Goal: Information Seeking & Learning: Learn about a topic

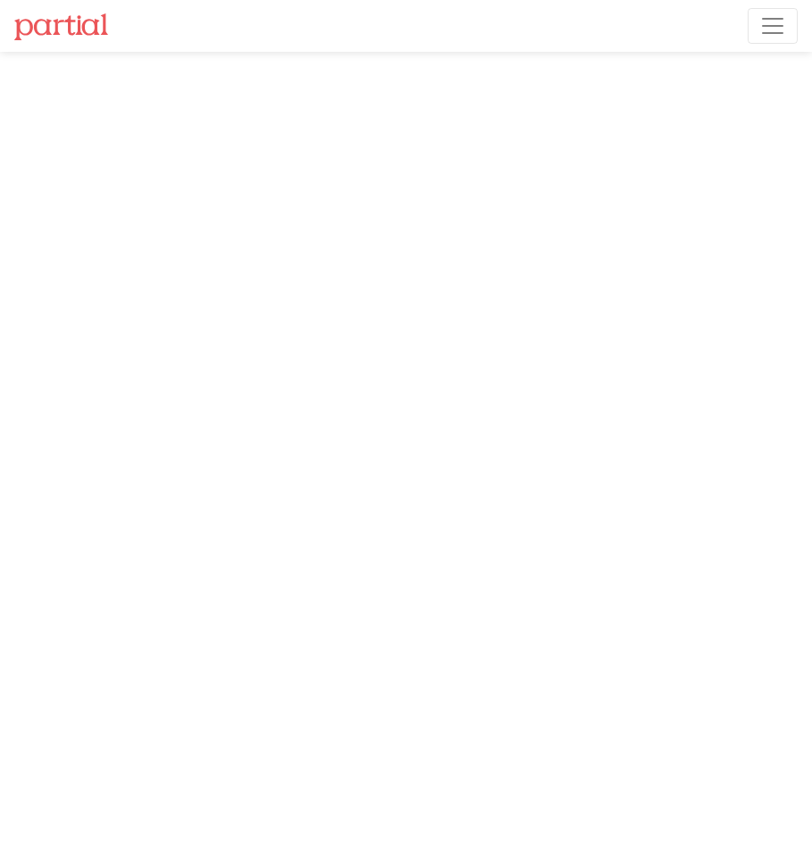
click at [87, 32] on img at bounding box center [61, 26] width 94 height 27
click at [781, 20] on span "Toggle navigation" at bounding box center [772, 26] width 27 height 27
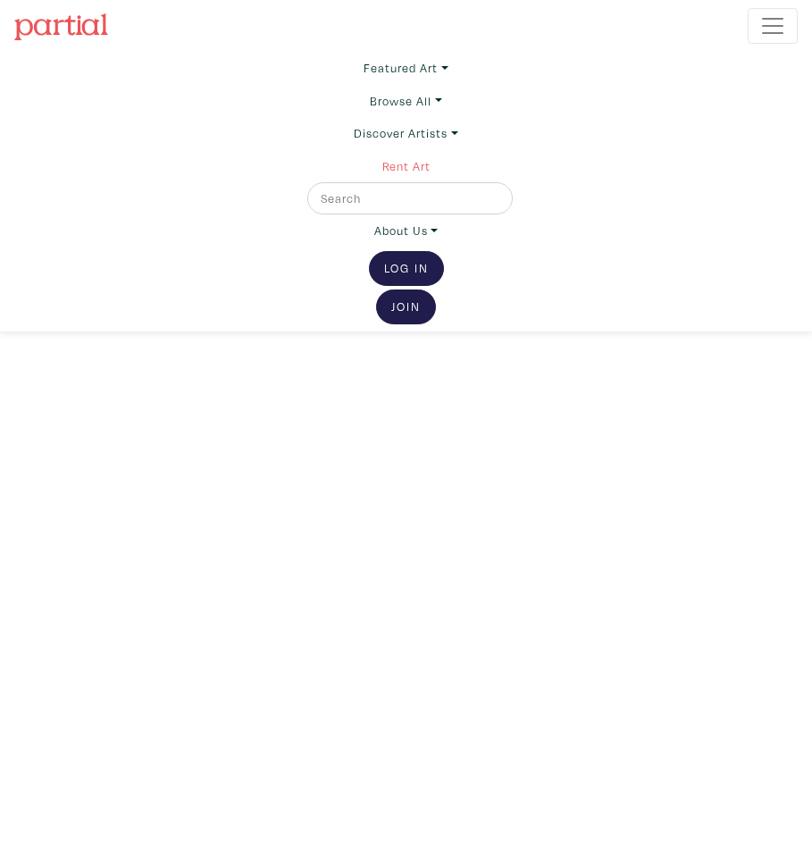
click at [414, 157] on link "Rent Art" at bounding box center [406, 166] width 48 height 32
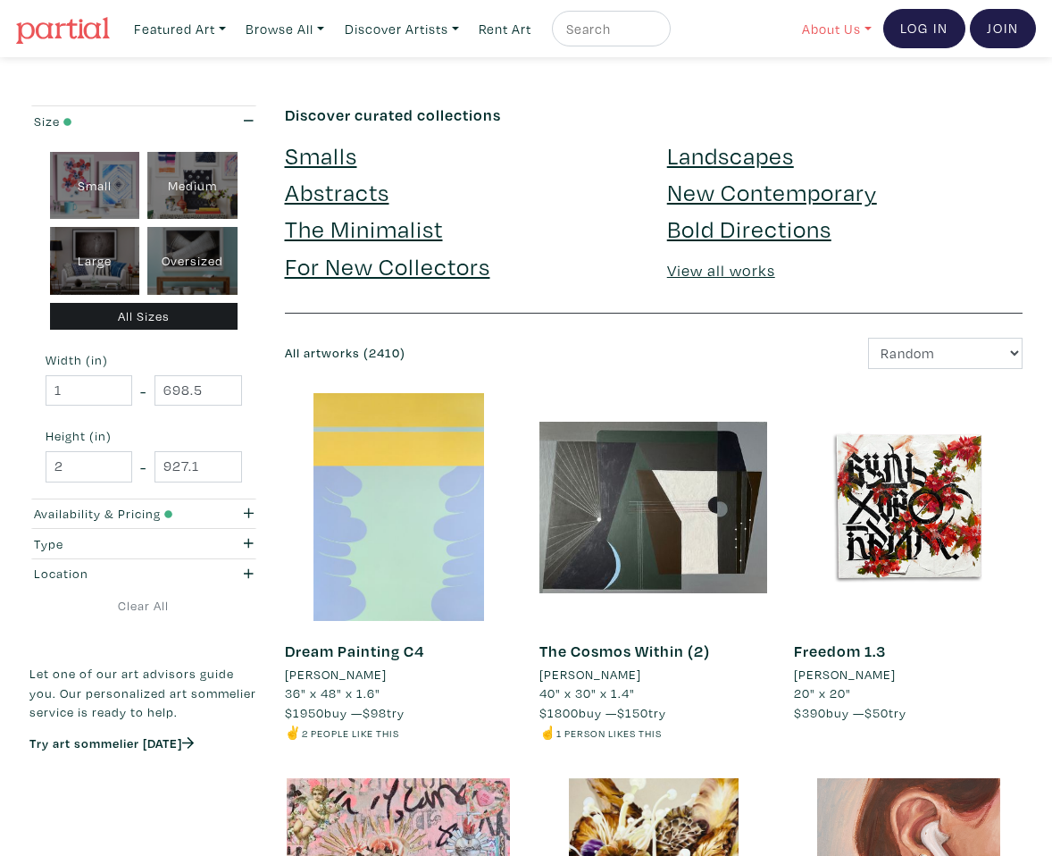
click at [798, 28] on link "About Us" at bounding box center [837, 29] width 86 height 37
click at [798, 83] on link "About Us" at bounding box center [884, 82] width 147 height 16
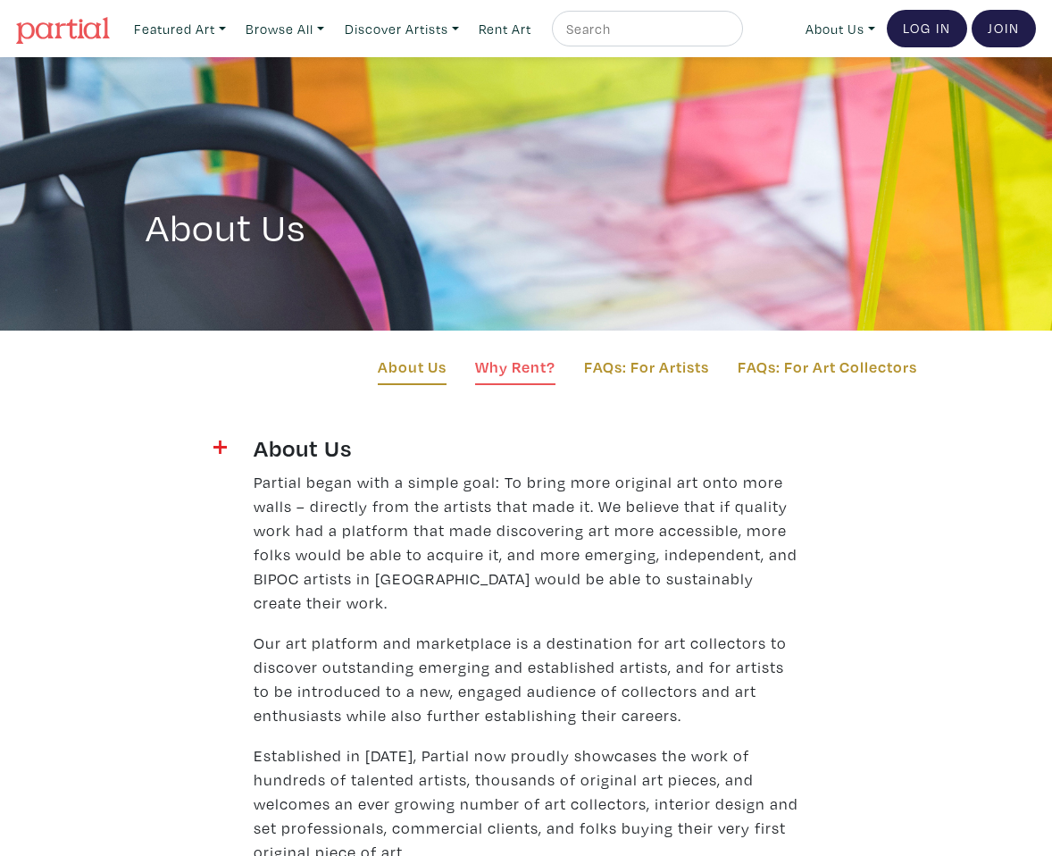
click at [515, 365] on link "Why Rent?" at bounding box center [515, 370] width 80 height 30
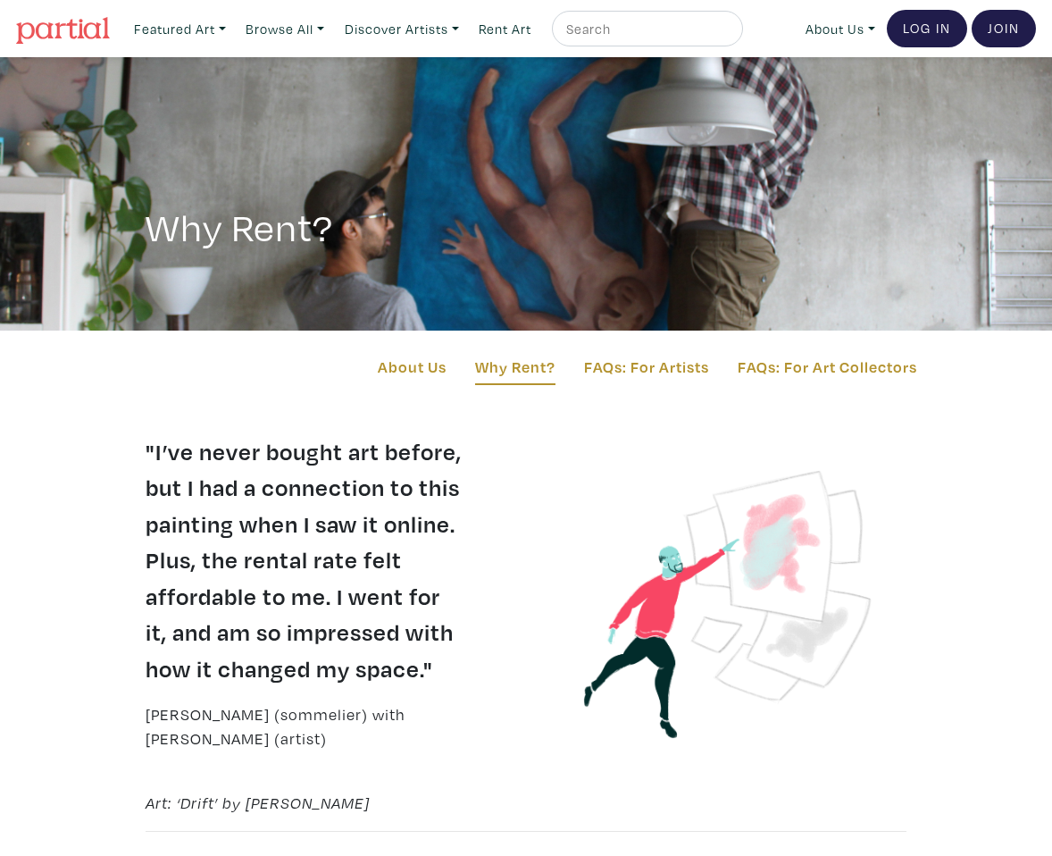
click at [676, 353] on div "About Us Why Rent? FAQs: For Artists FAQs: For Art Collectors" at bounding box center [526, 382] width 1052 height 103
click at [802, 366] on link "FAQs: For Art Collectors" at bounding box center [828, 370] width 180 height 30
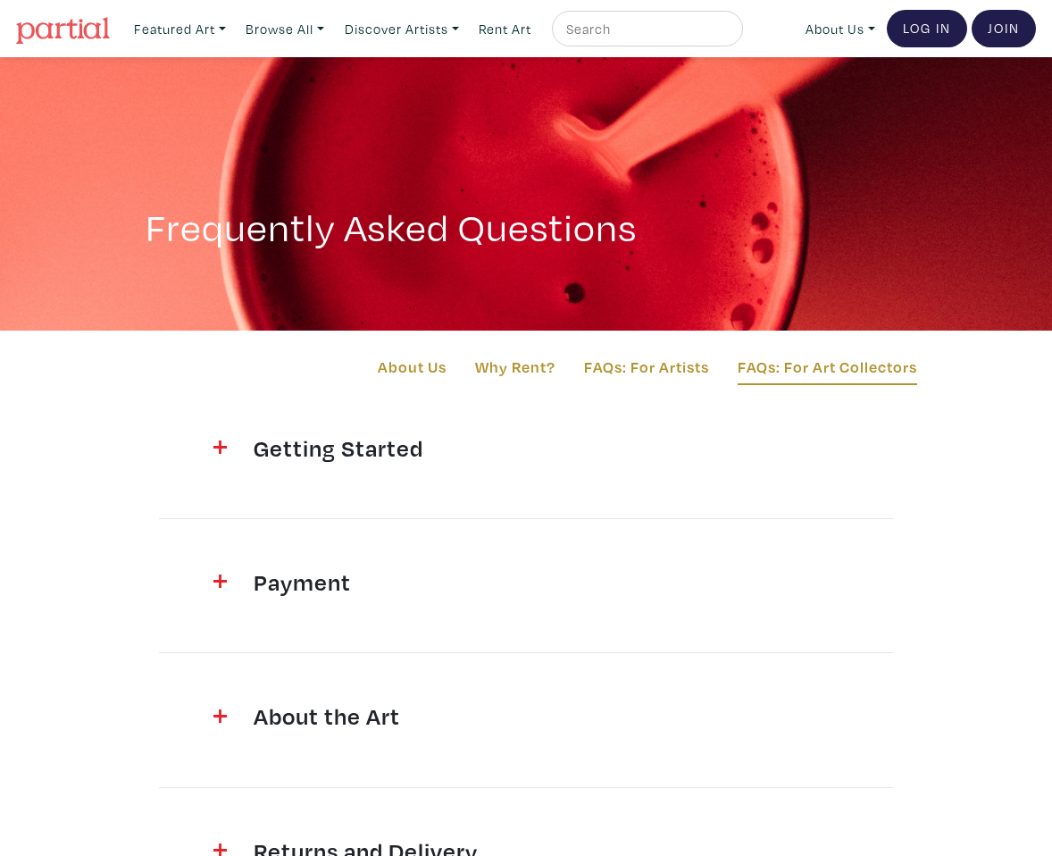
click at [407, 616] on section "Getting Started How do I sign up? It's easy. Join Partial by signing up as an […" at bounding box center [526, 714] width 858 height 562
click at [481, 481] on section "Getting Started How do I sign up? It's easy. Join Partial by signing up as an […" at bounding box center [526, 714] width 858 height 562
click at [389, 459] on h4 "Getting Started" at bounding box center [526, 447] width 545 height 29
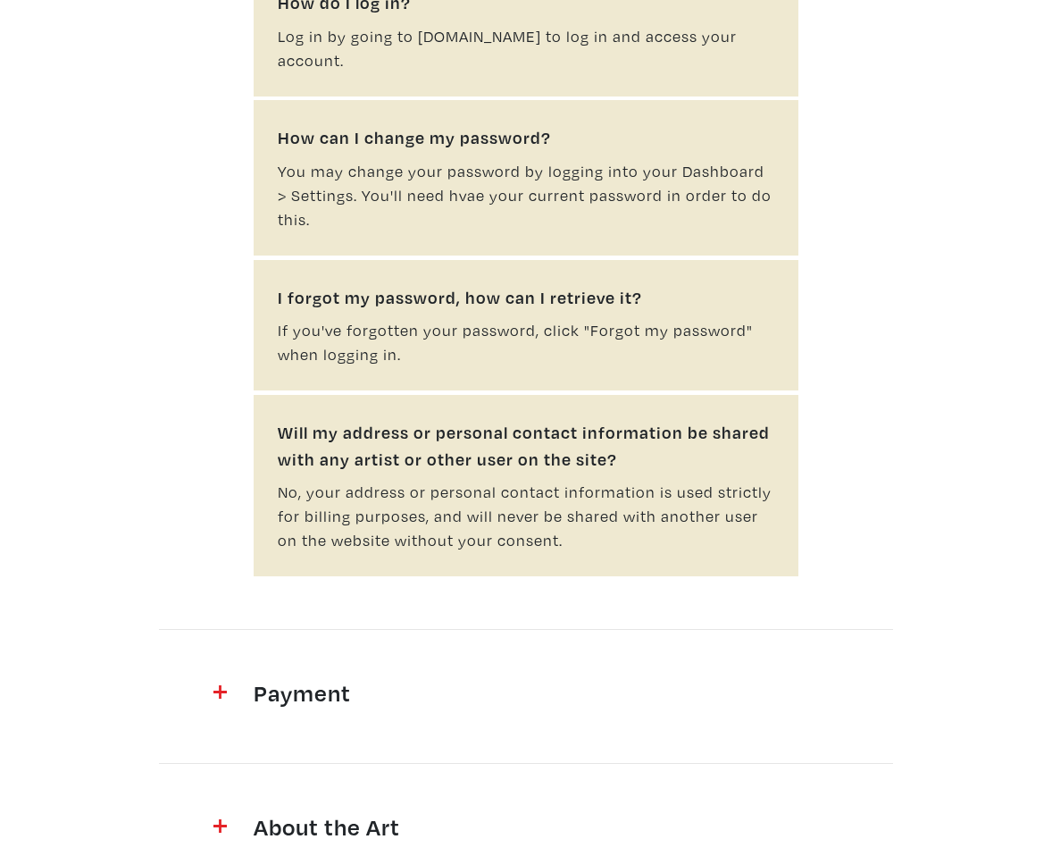
scroll to position [812, 0]
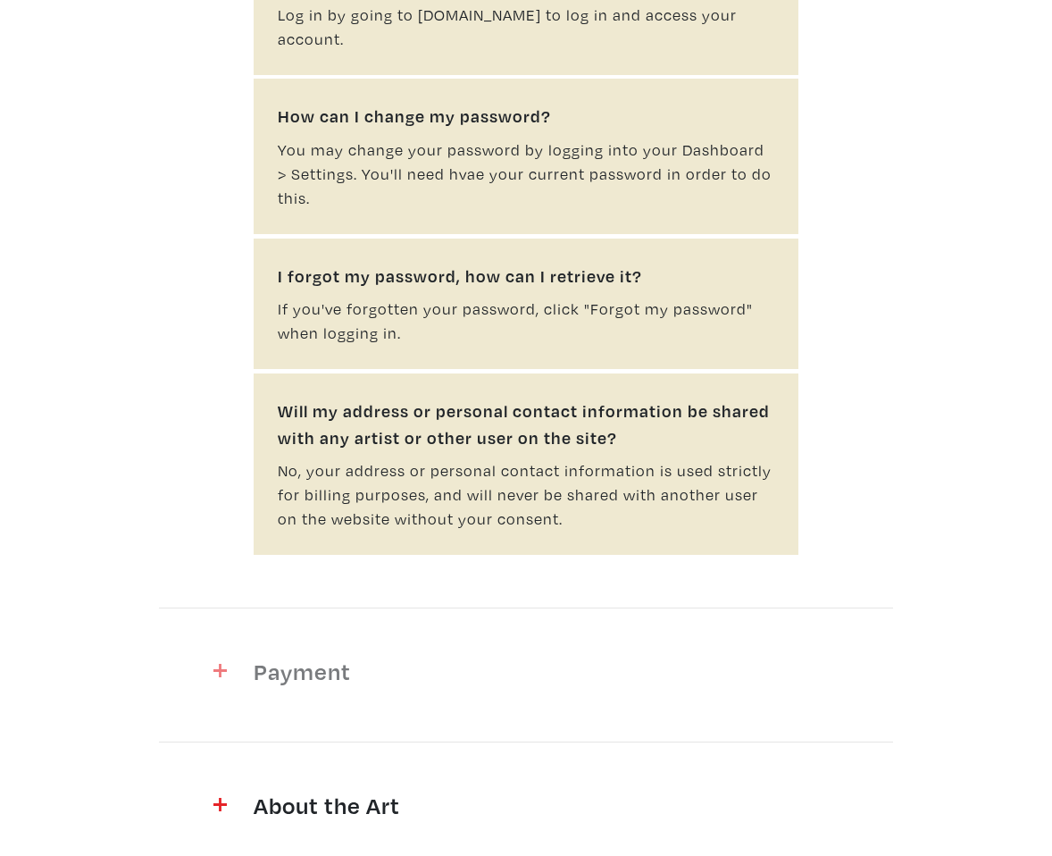
click at [297, 657] on h4 "Payment" at bounding box center [526, 671] width 545 height 29
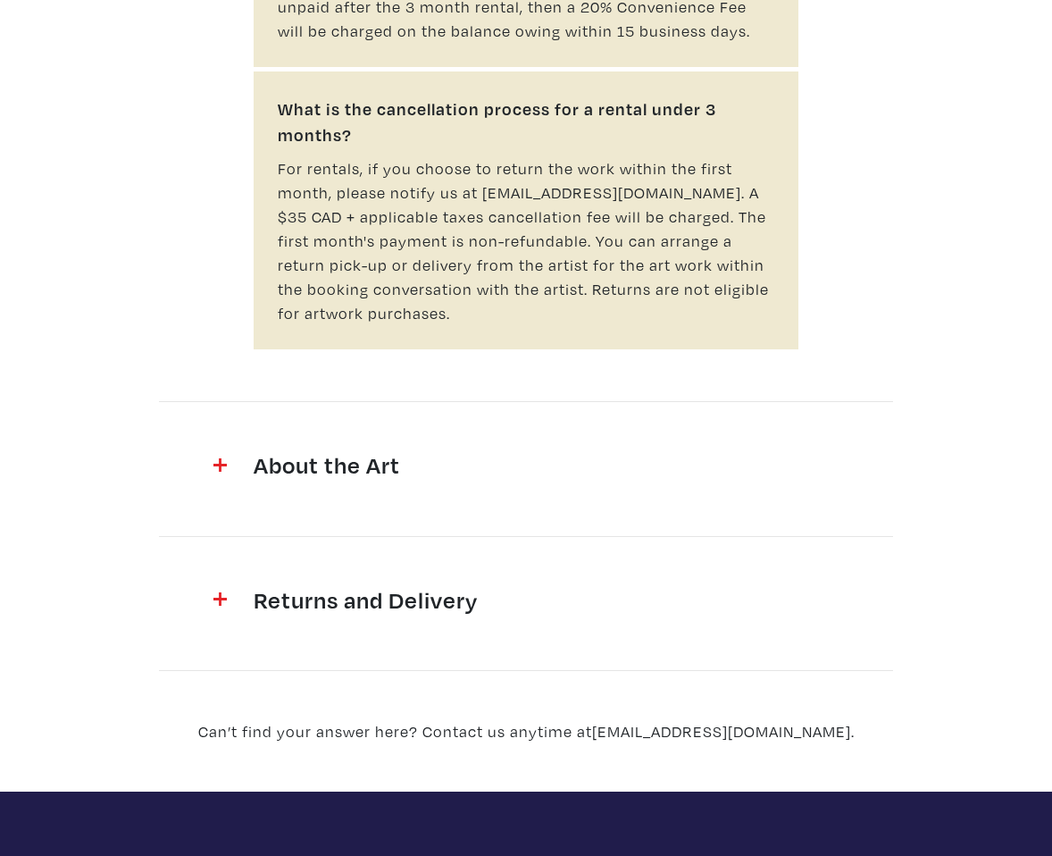
scroll to position [2364, 0]
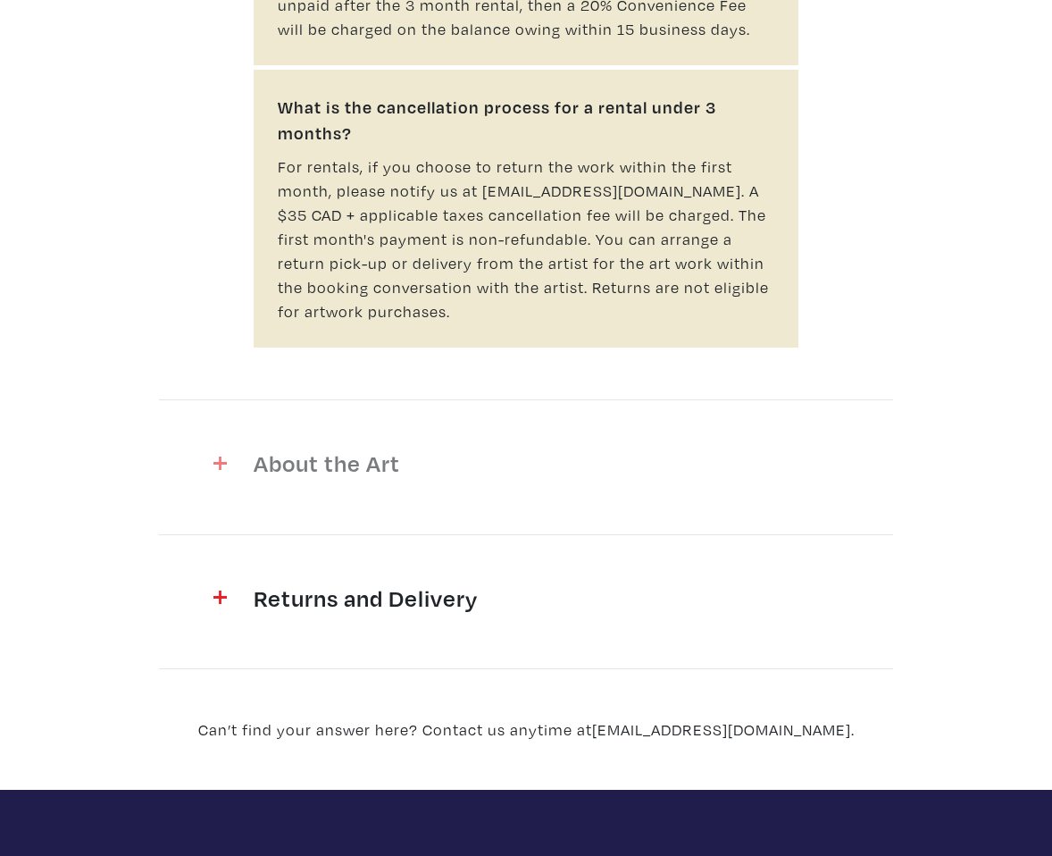
click at [365, 458] on h4 "About the Art" at bounding box center [526, 462] width 545 height 29
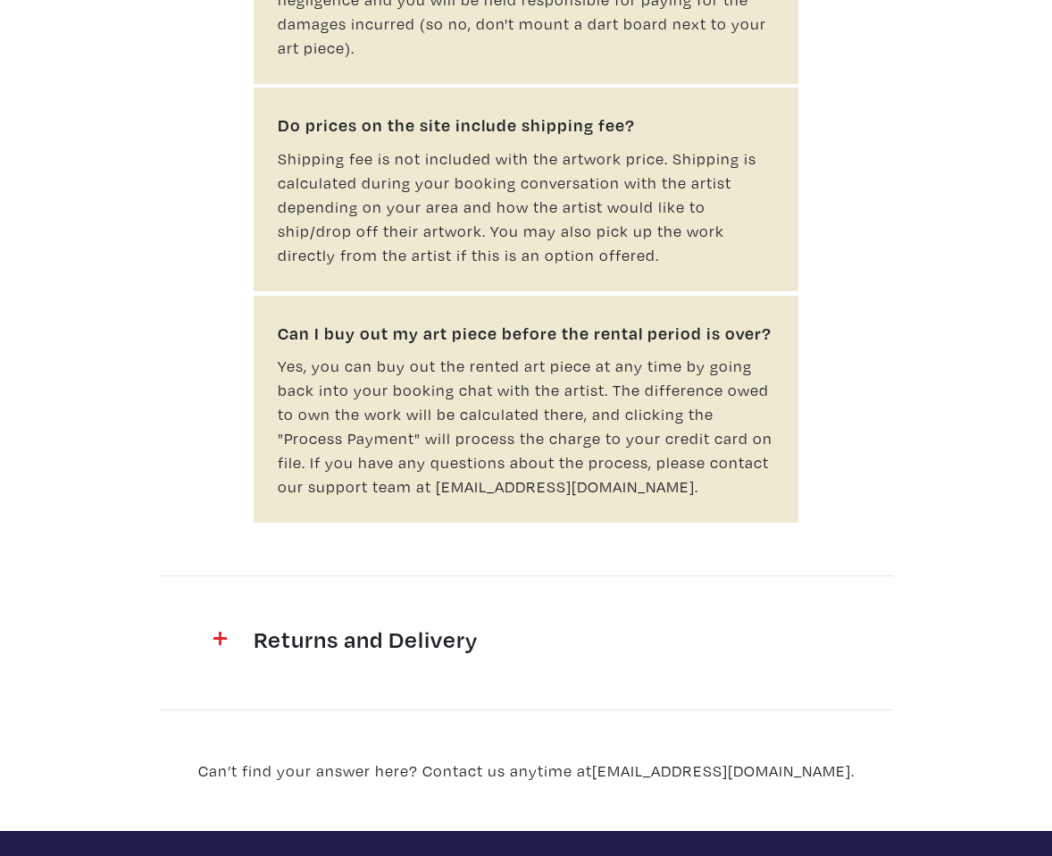
scroll to position [3737, 0]
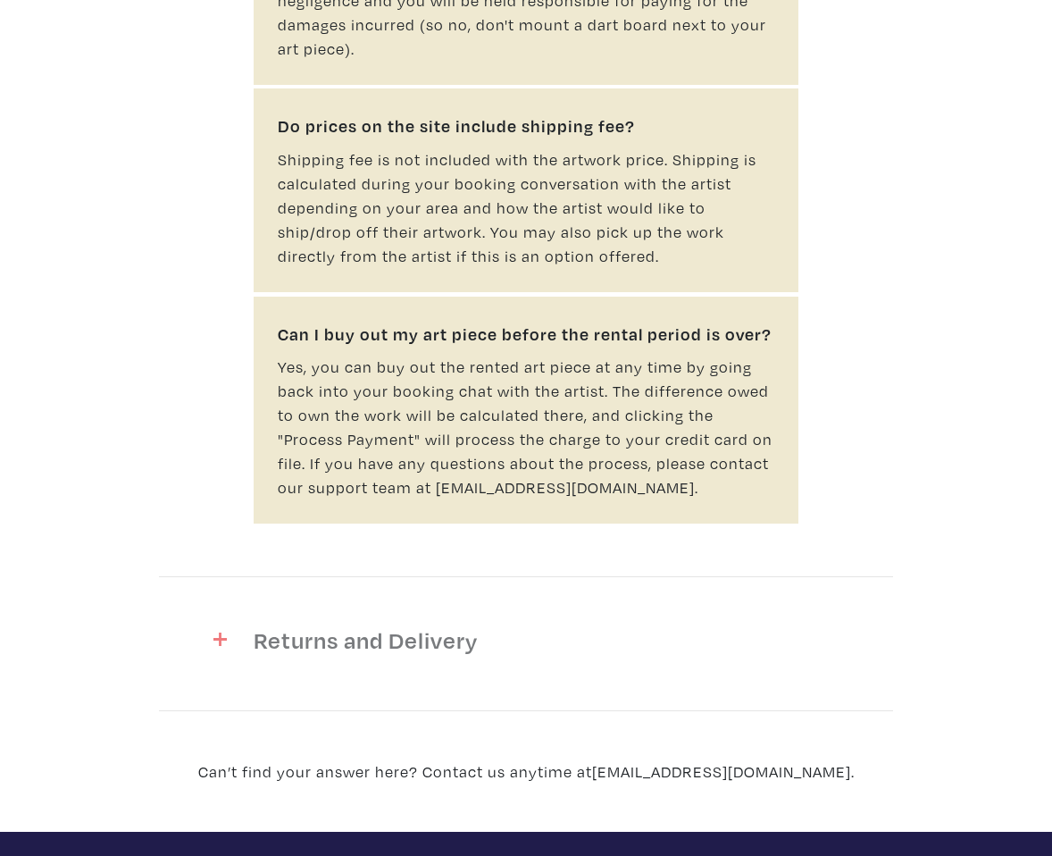
click at [538, 654] on h4 "Returns and Delivery" at bounding box center [526, 639] width 545 height 29
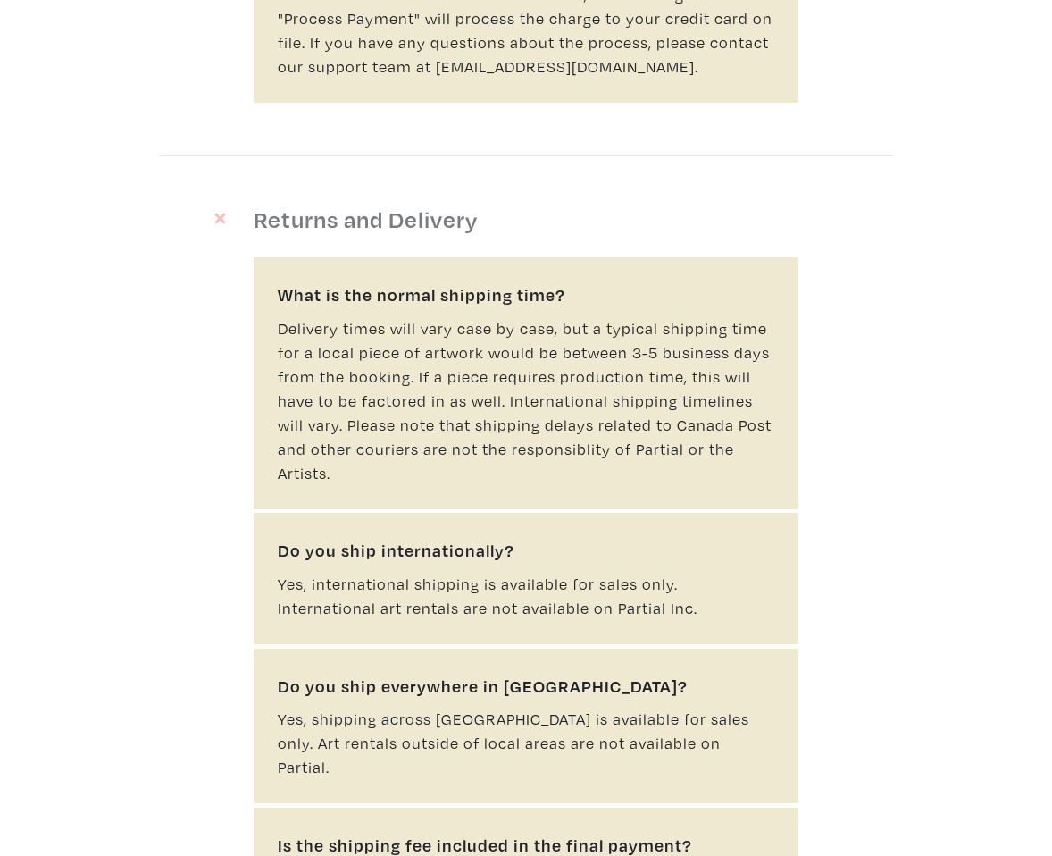
scroll to position [4184, 0]
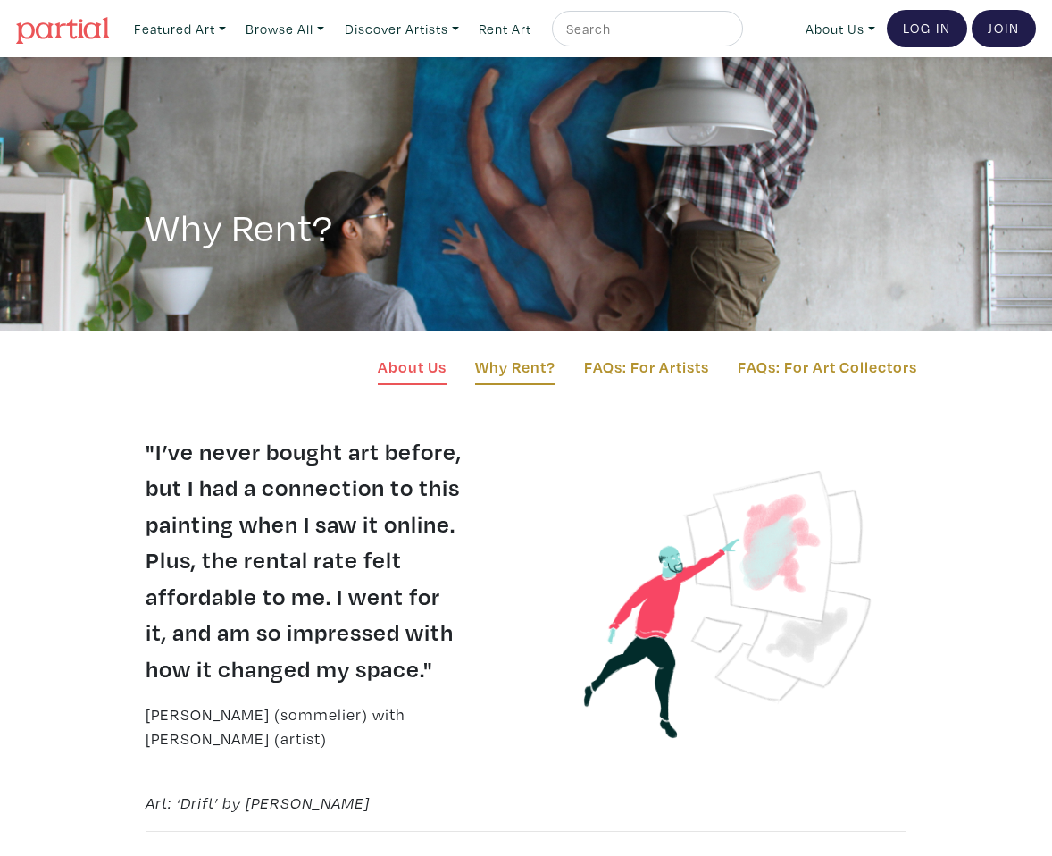
click at [422, 379] on link "About Us" at bounding box center [412, 370] width 69 height 30
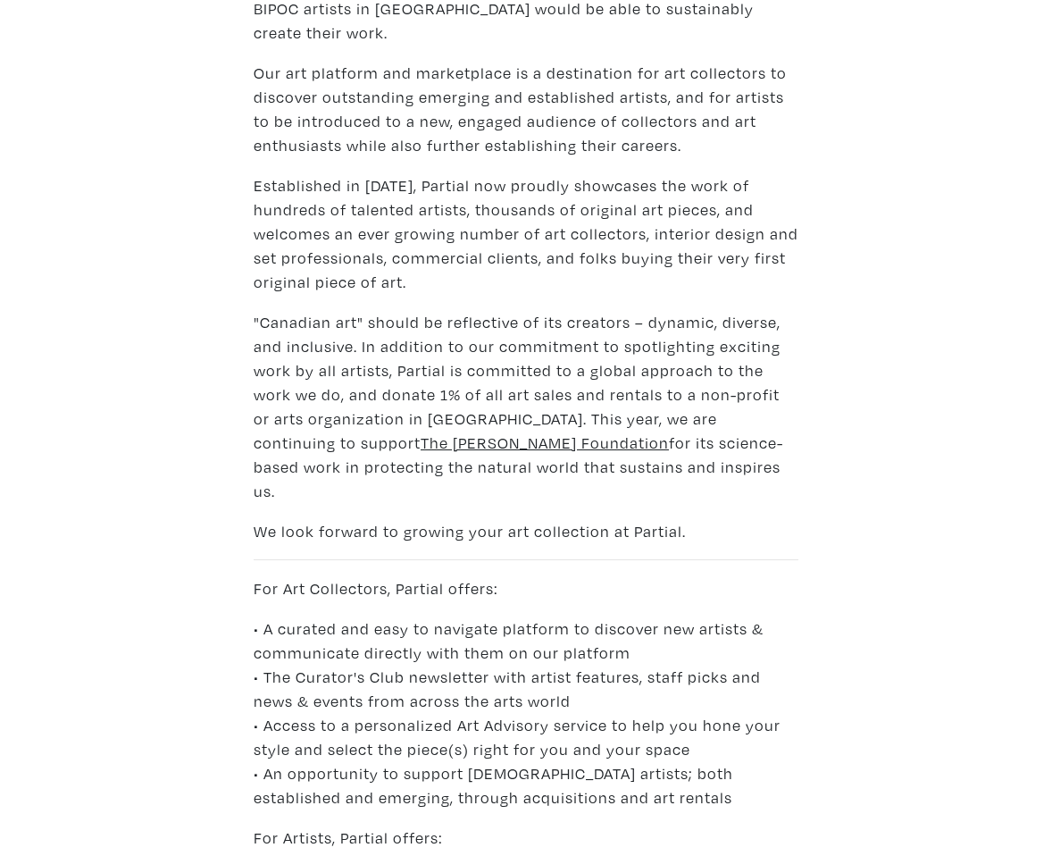
scroll to position [280, 0]
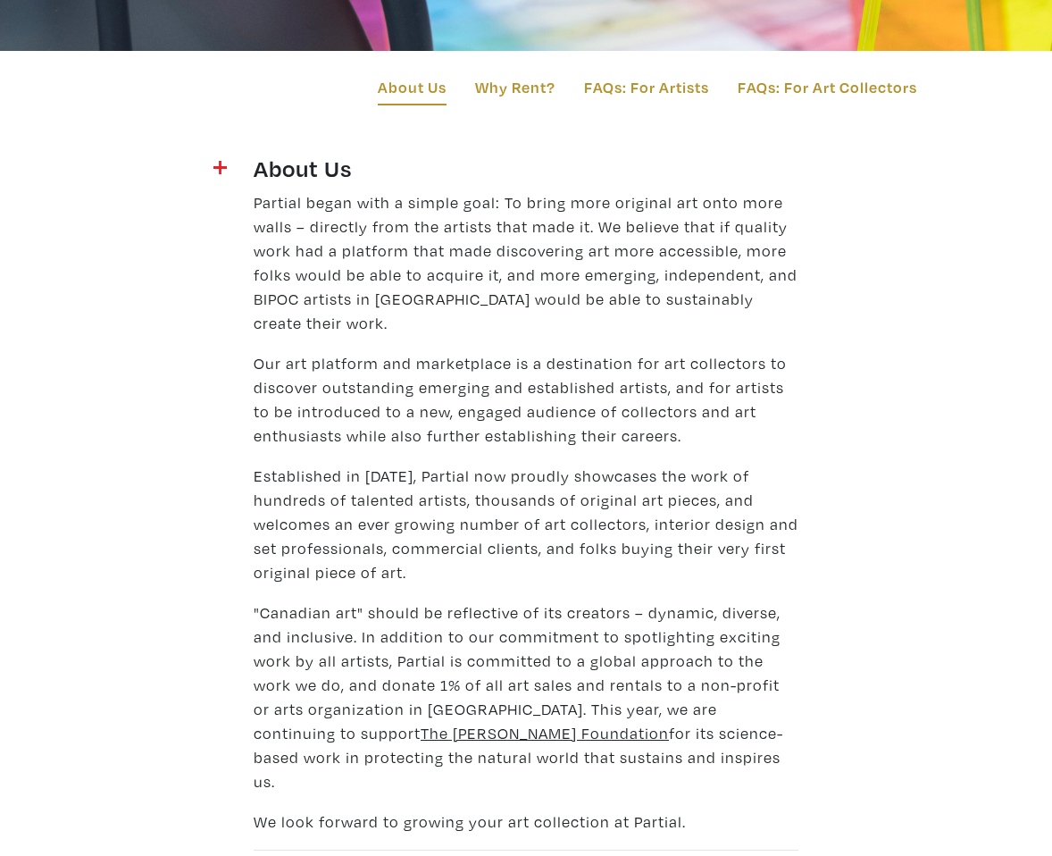
drag, startPoint x: 255, startPoint y: 342, endPoint x: 651, endPoint y: 743, distance: 563.5
click at [651, 743] on div "Partial began with a simple goal: To bring more original art onto more walls – …" at bounding box center [526, 777] width 572 height 1175
copy div "Our art platform and marketplace is a destination for art collectors to discove…"
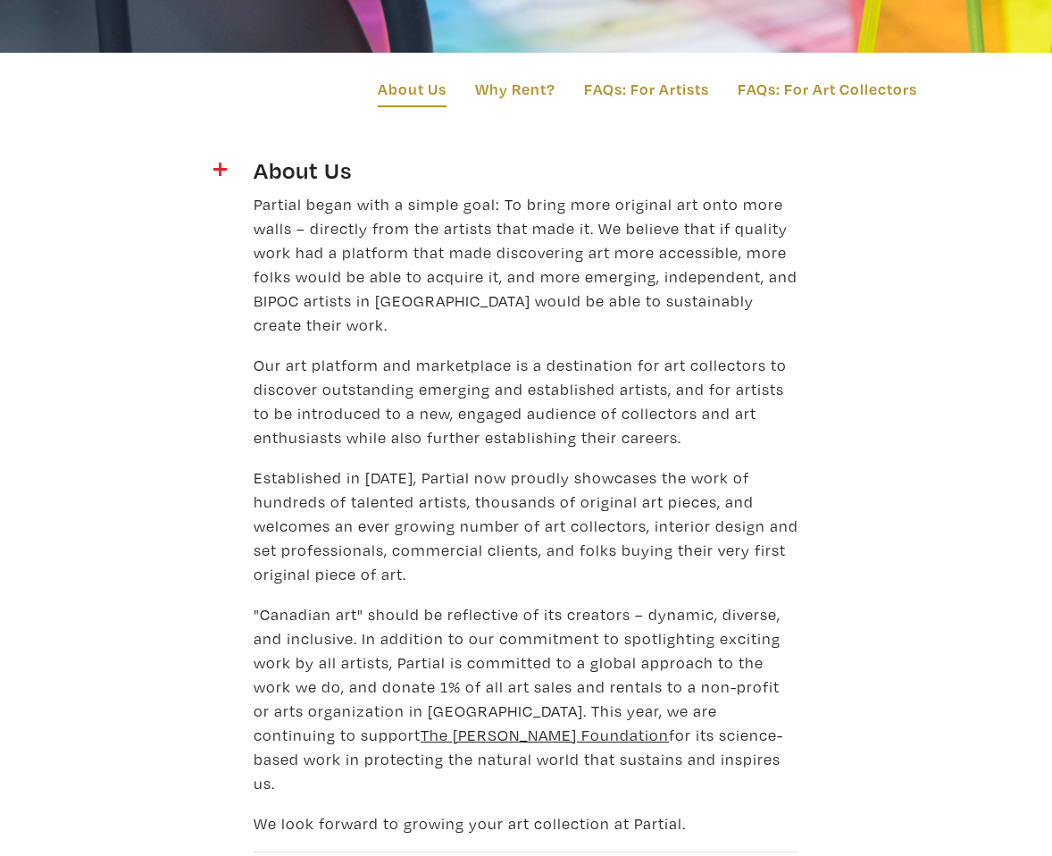
scroll to position [0, 0]
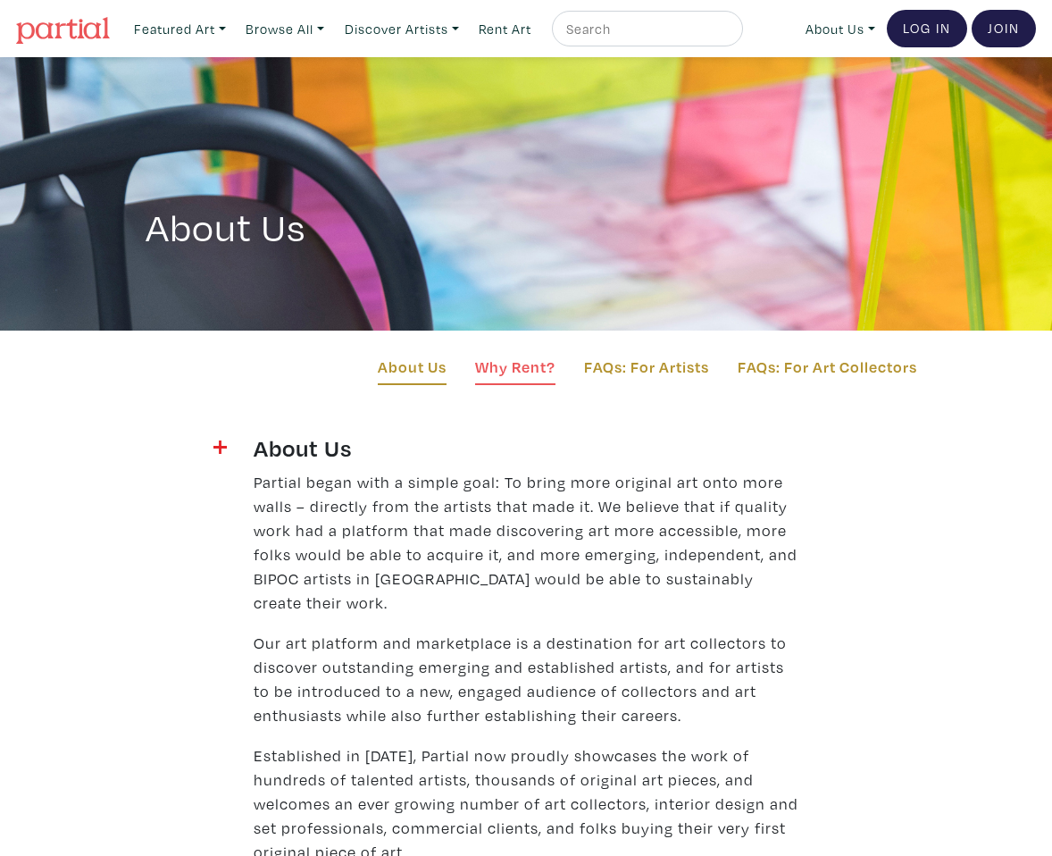
click at [520, 371] on link "Why Rent?" at bounding box center [515, 370] width 80 height 30
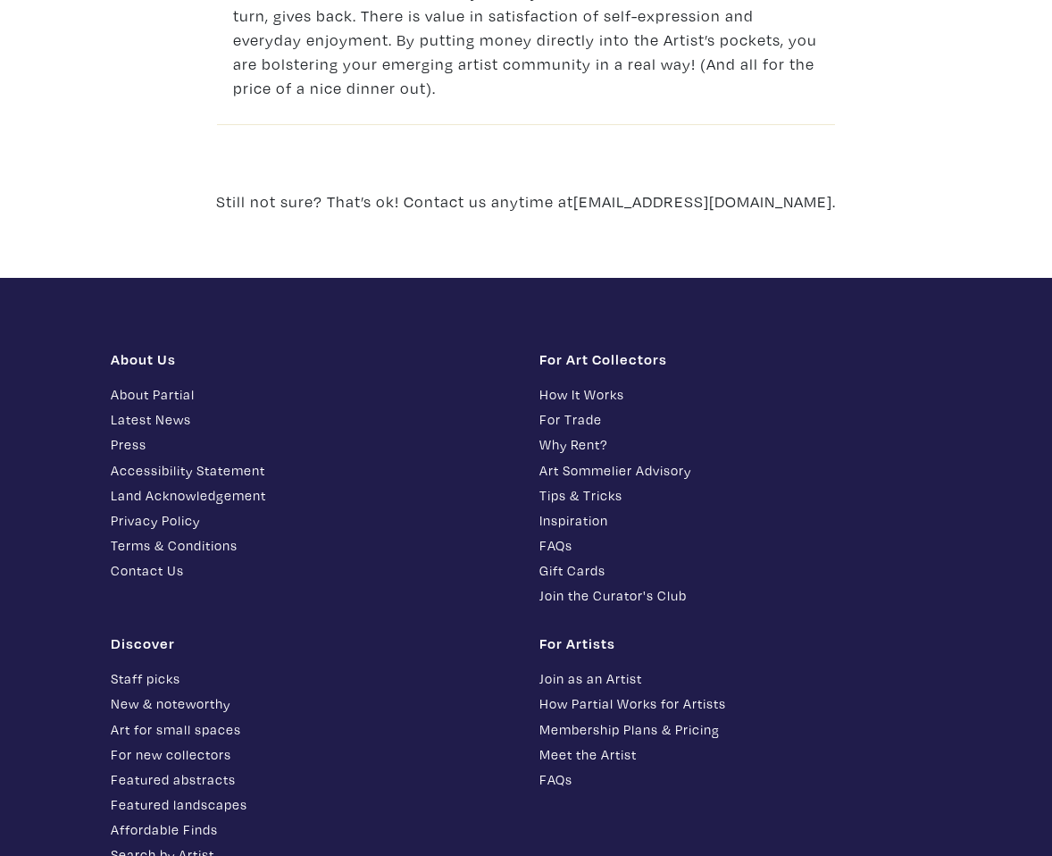
scroll to position [1797, 0]
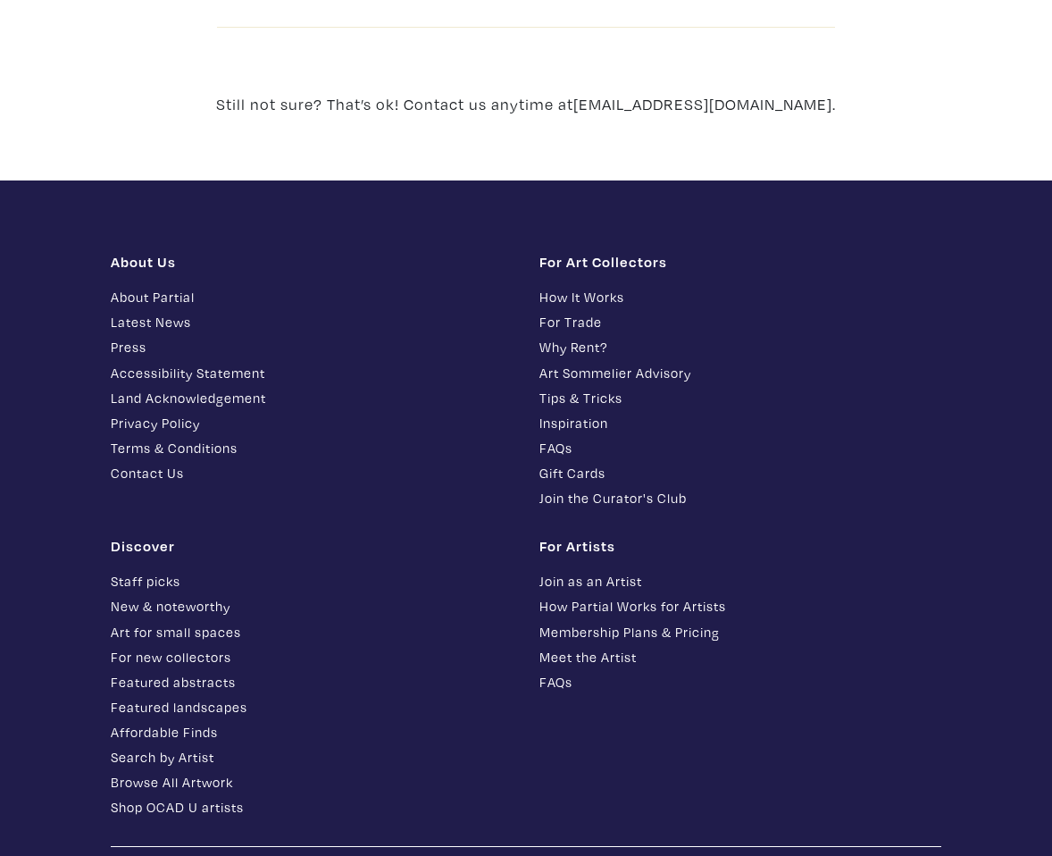
click at [606, 299] on link "How It Works" at bounding box center [741, 297] width 402 height 21
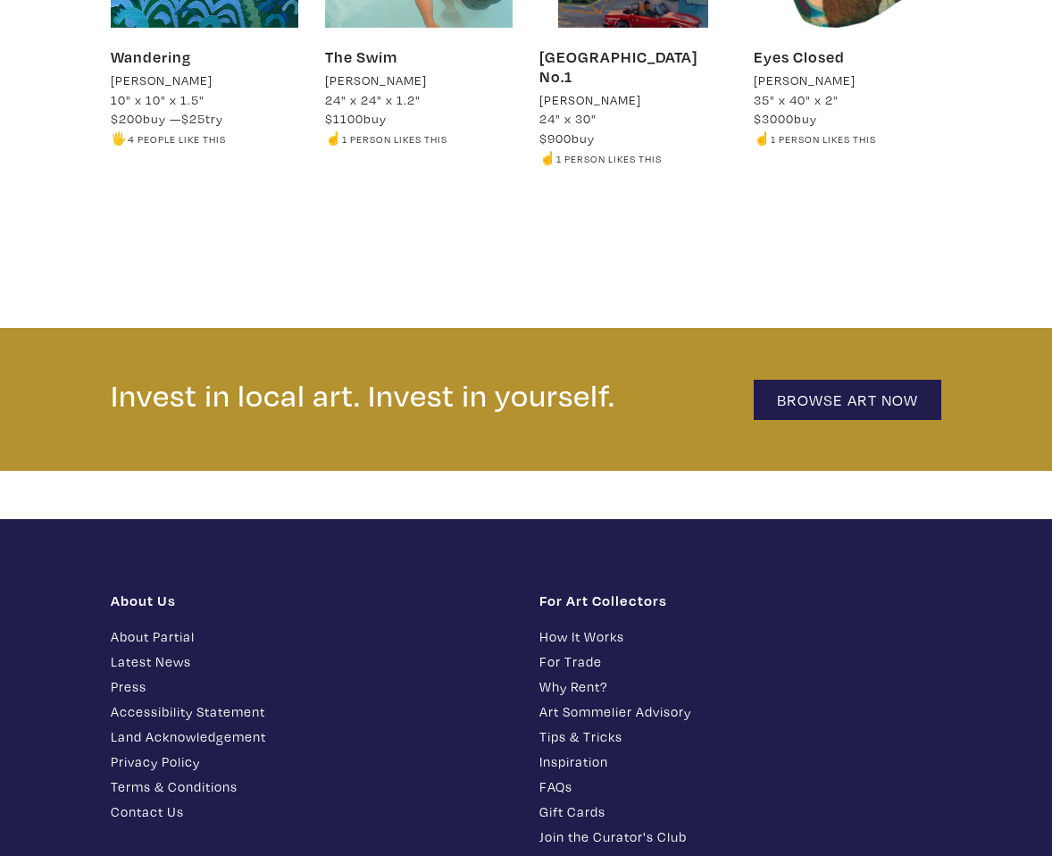
scroll to position [3651, 0]
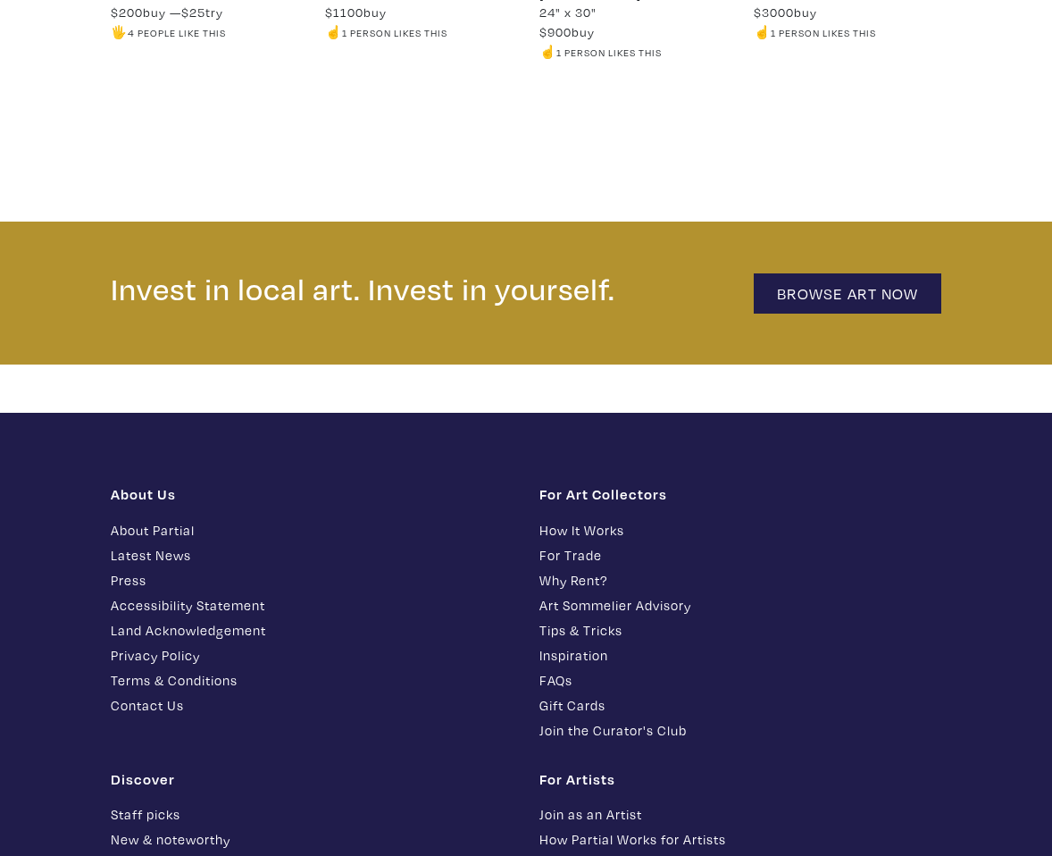
click at [143, 520] on link "About Partial" at bounding box center [312, 530] width 402 height 21
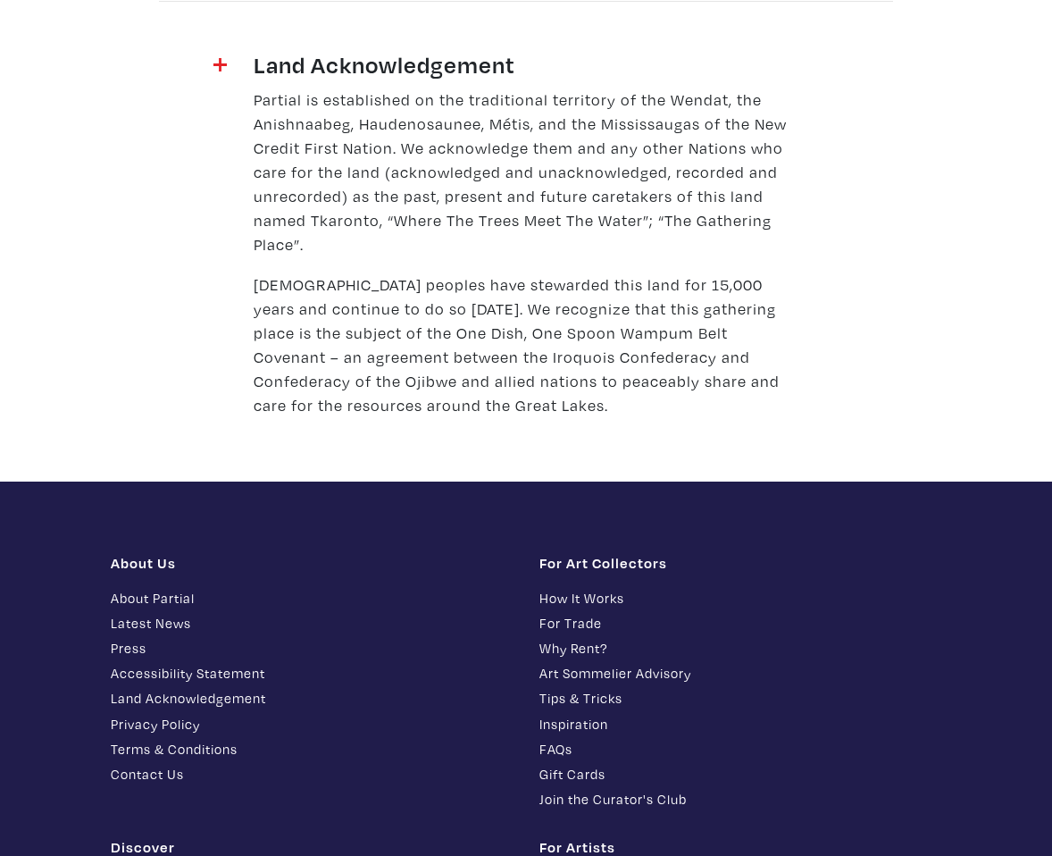
scroll to position [2844, 0]
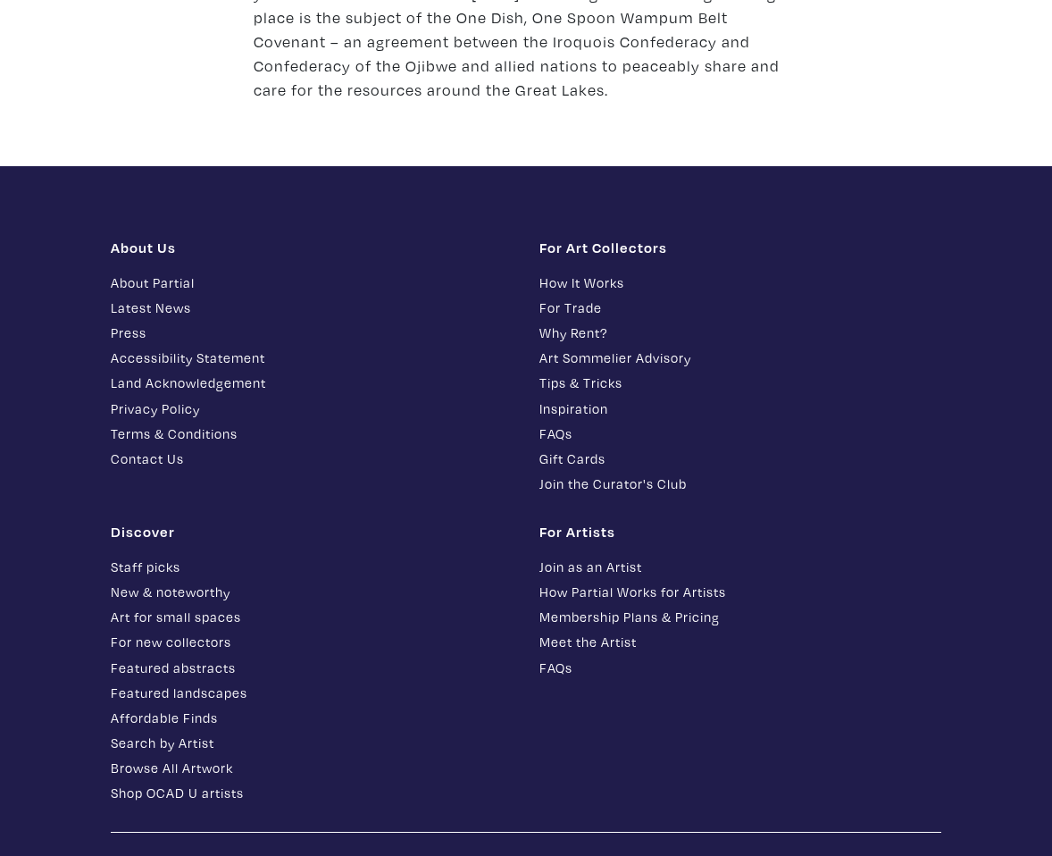
click at [550, 657] on link "FAQs" at bounding box center [741, 667] width 402 height 21
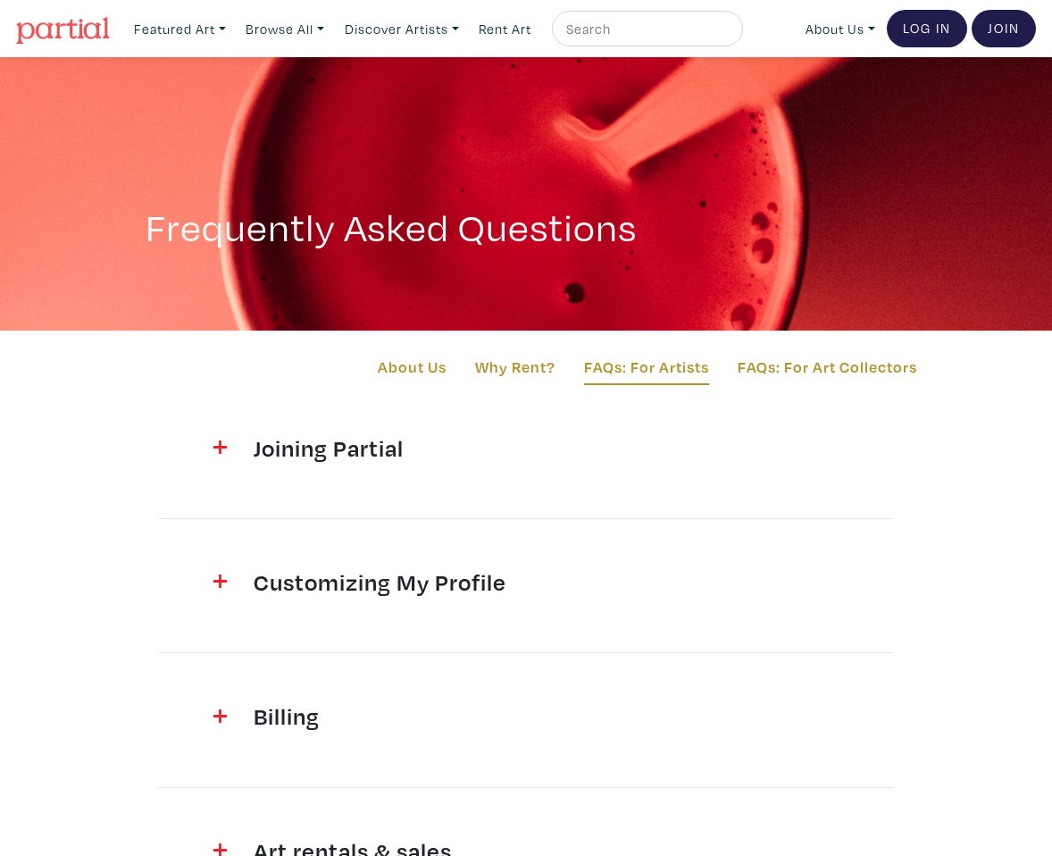
click at [349, 476] on section "Joining Partial How do I register? It's easy. Sign up for Partial by clicking o…" at bounding box center [526, 848] width 858 height 830
click at [363, 447] on h4 "Joining Partial" at bounding box center [526, 447] width 545 height 29
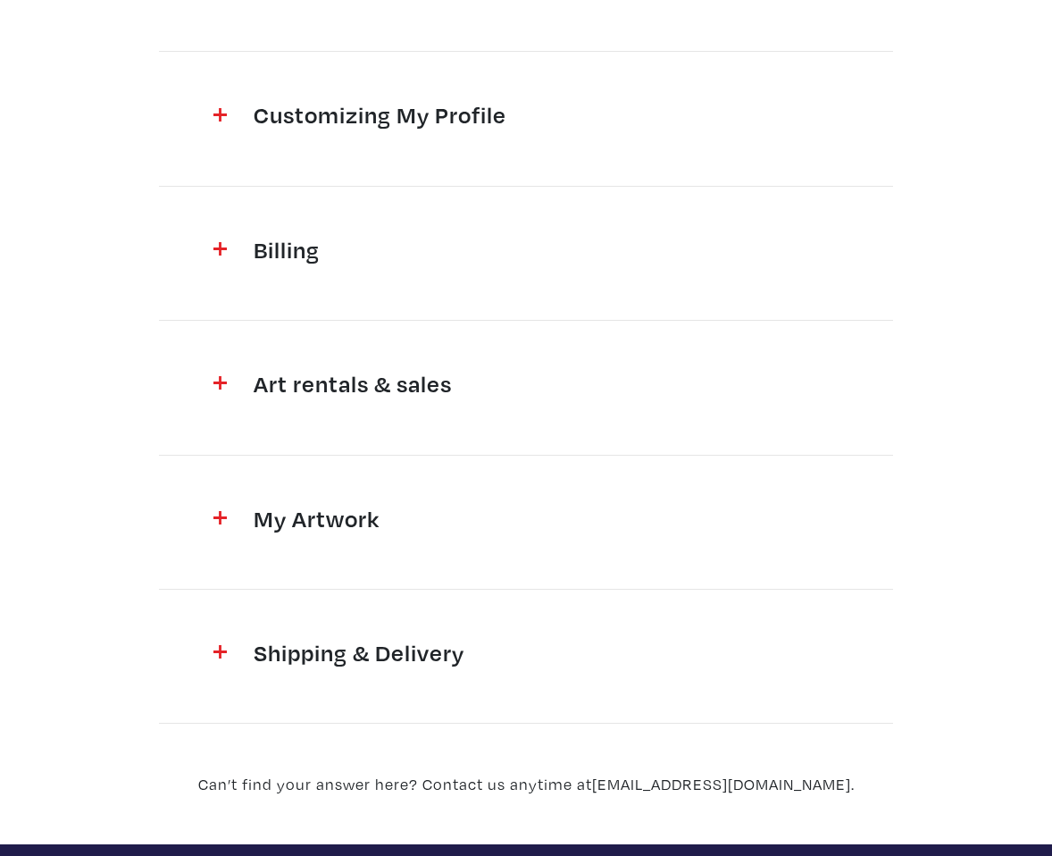
scroll to position [3617, 0]
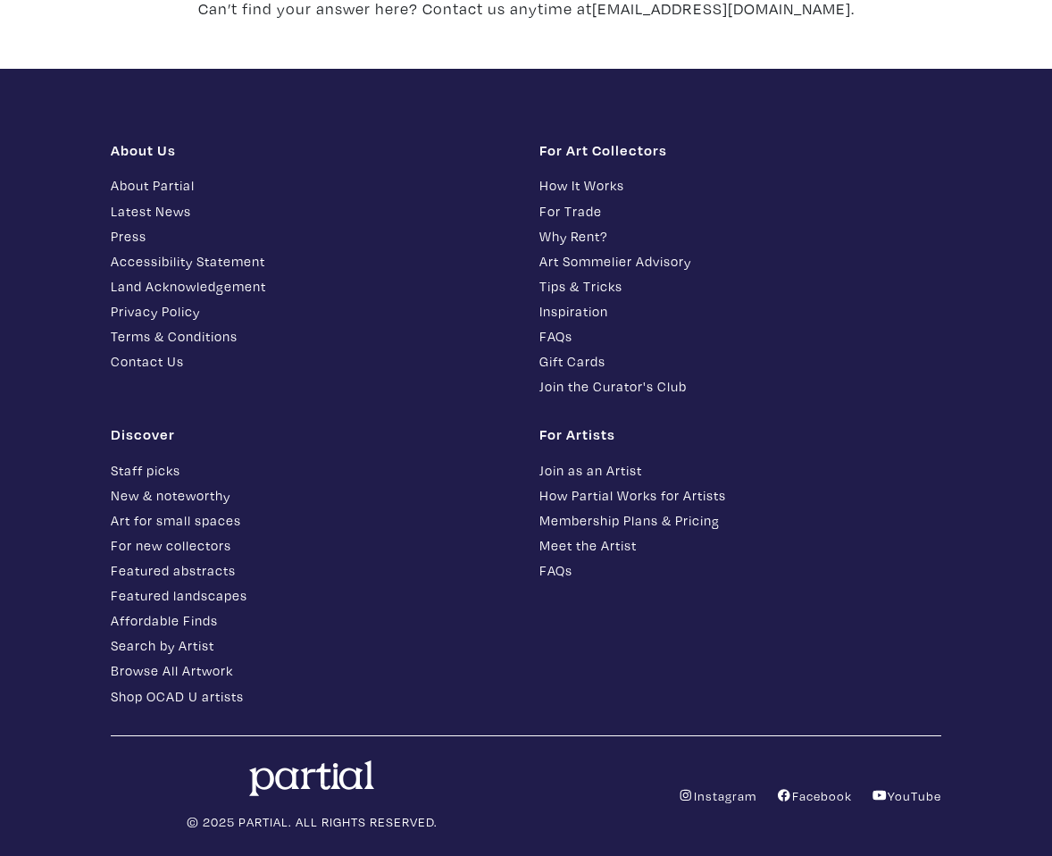
click at [148, 351] on link "Contact Us" at bounding box center [312, 361] width 402 height 21
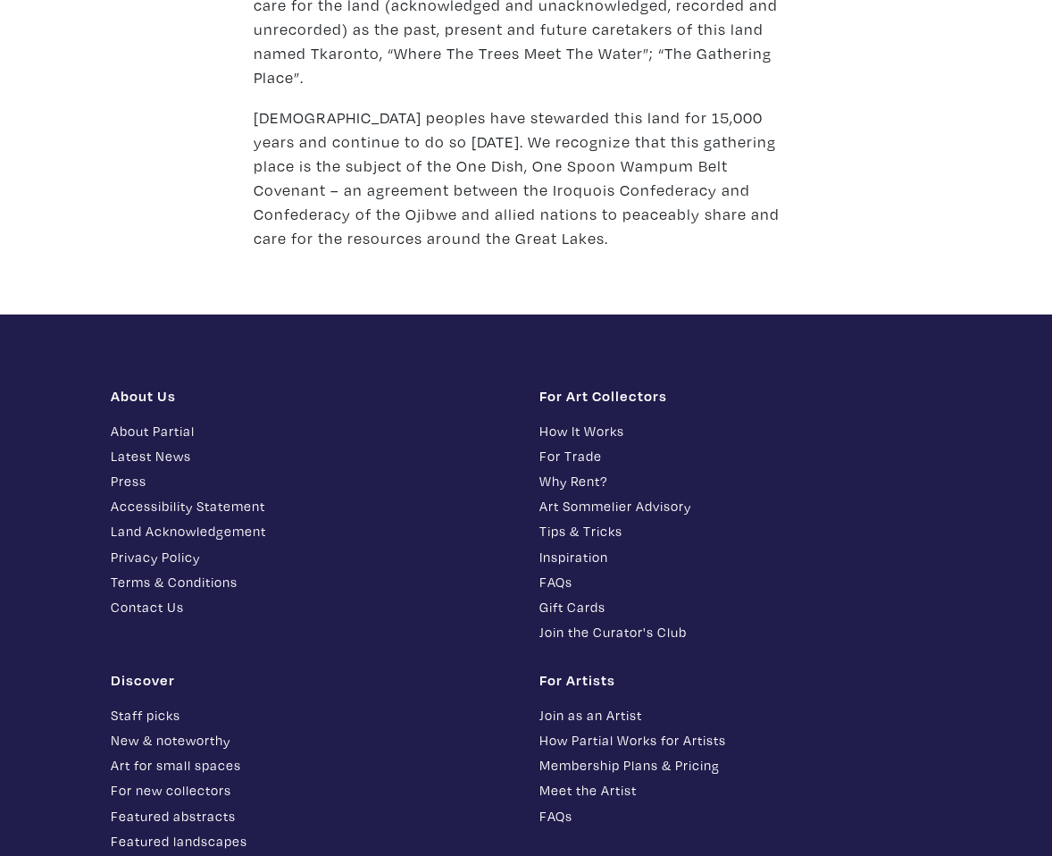
scroll to position [2699, 0]
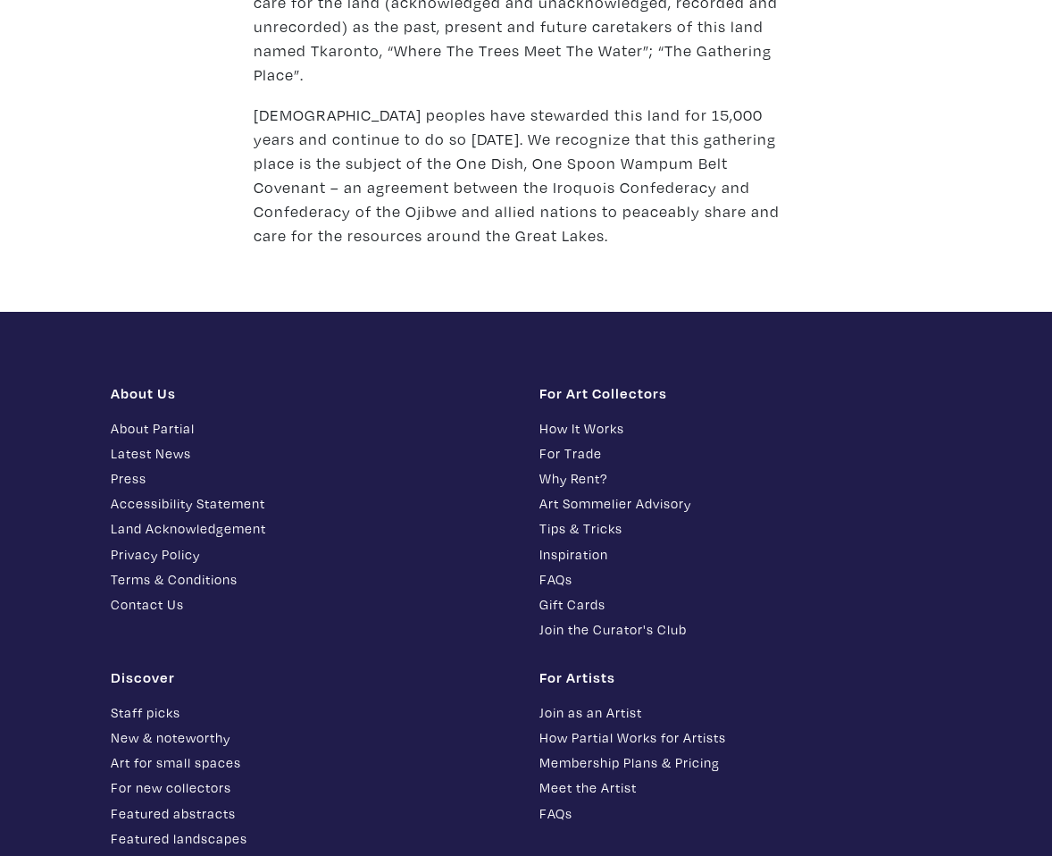
click at [150, 518] on link "Land Acknowledgement" at bounding box center [312, 528] width 402 height 21
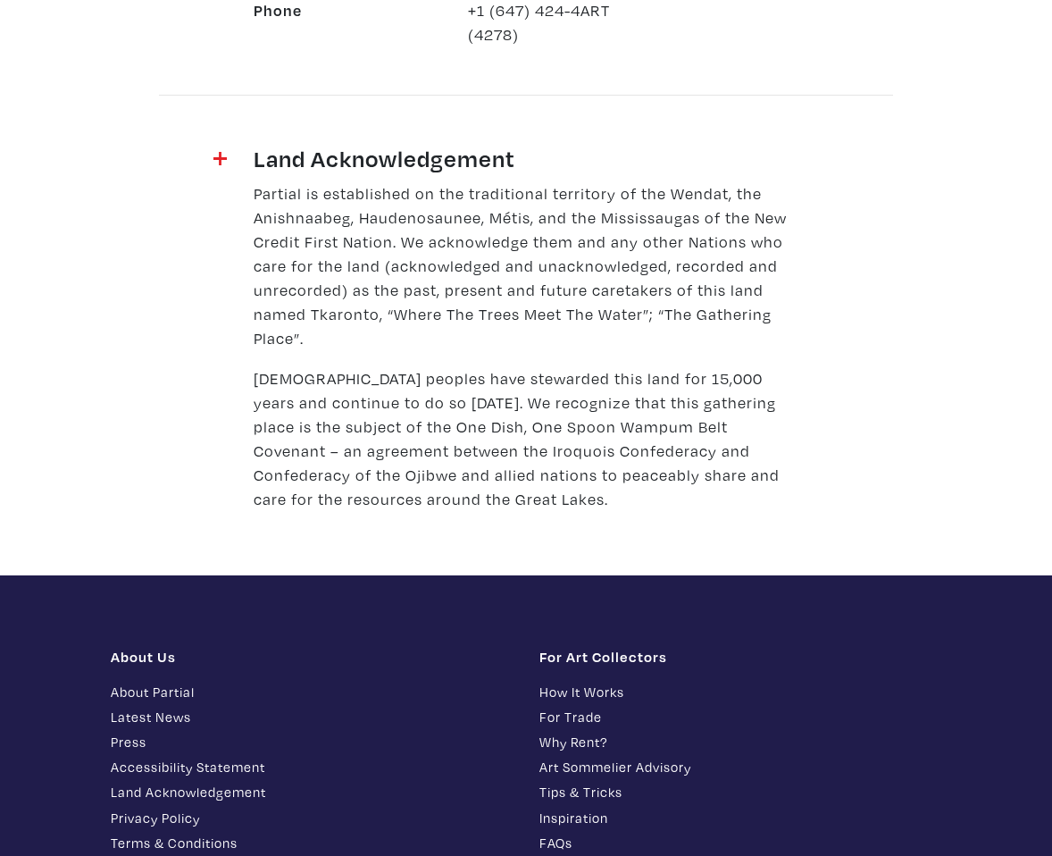
click at [278, 181] on p "Partial is established on the traditional territory of the Wendat, the Anishnaa…" at bounding box center [526, 265] width 545 height 169
click at [195, 144] on div at bounding box center [204, 162] width 71 height 37
click at [210, 144] on div at bounding box center [204, 162] width 71 height 37
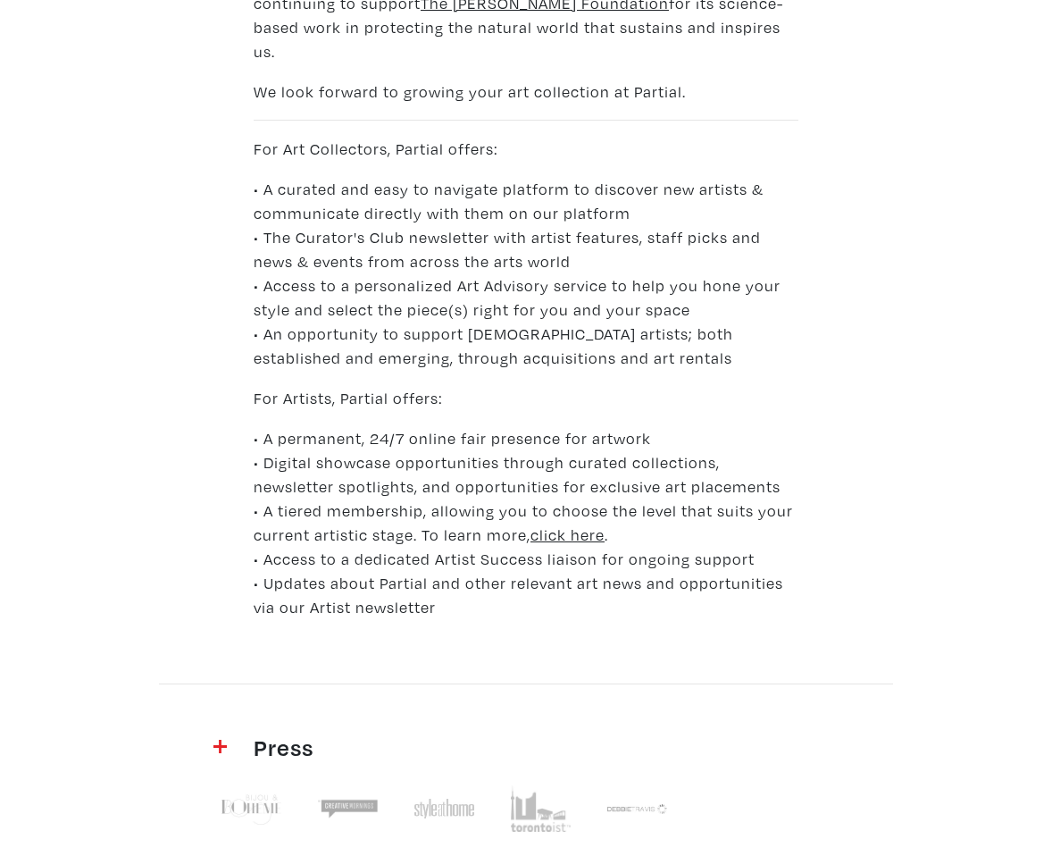
scroll to position [0, 0]
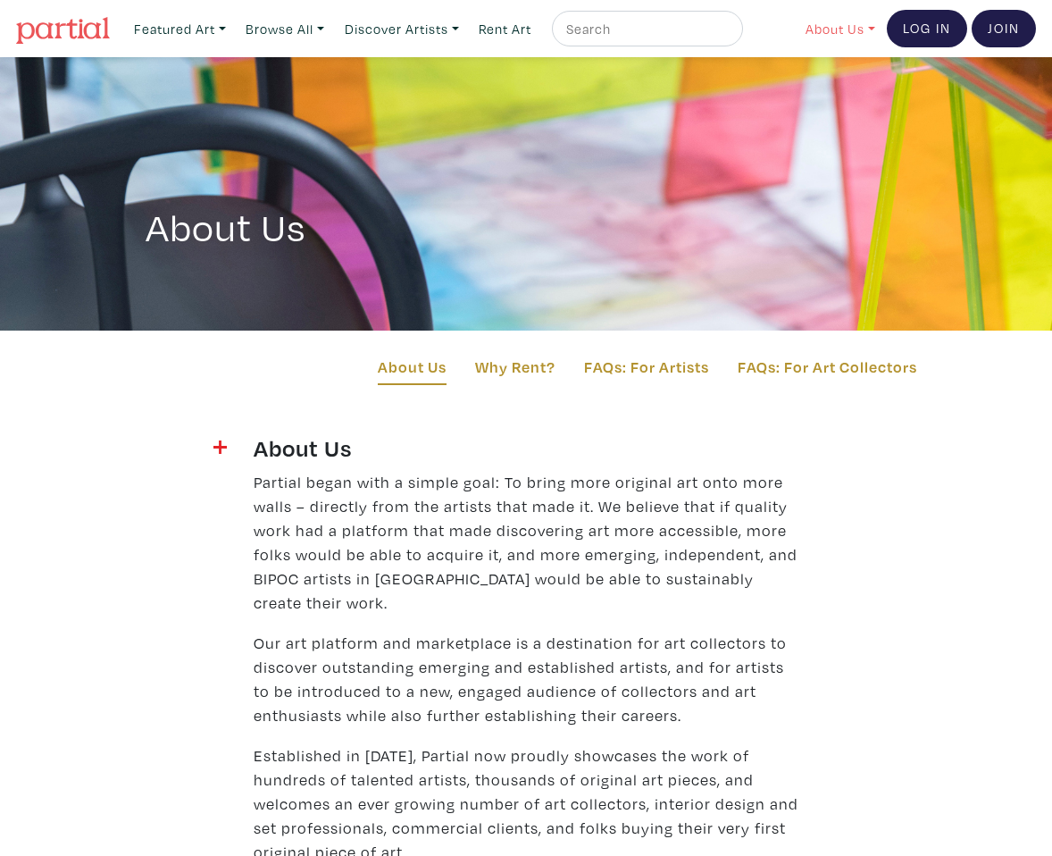
click at [830, 17] on link "About Us" at bounding box center [841, 29] width 86 height 37
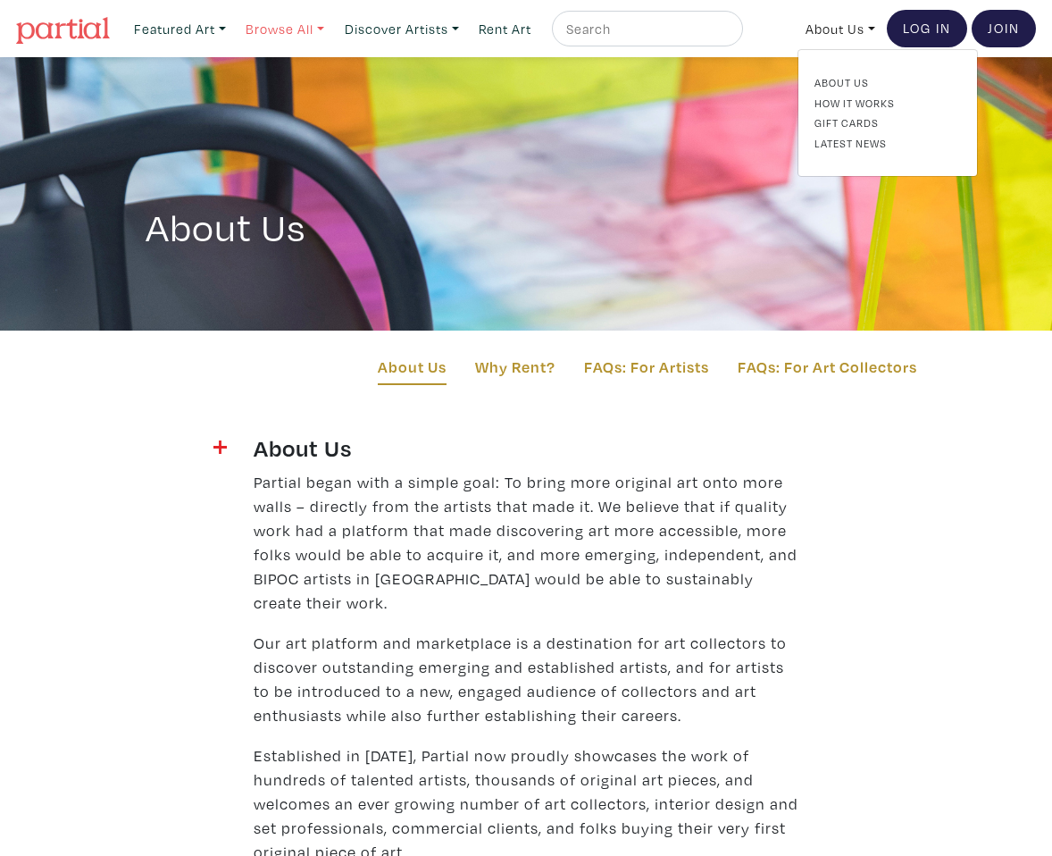
click at [271, 36] on link "Browse All" at bounding box center [285, 29] width 95 height 37
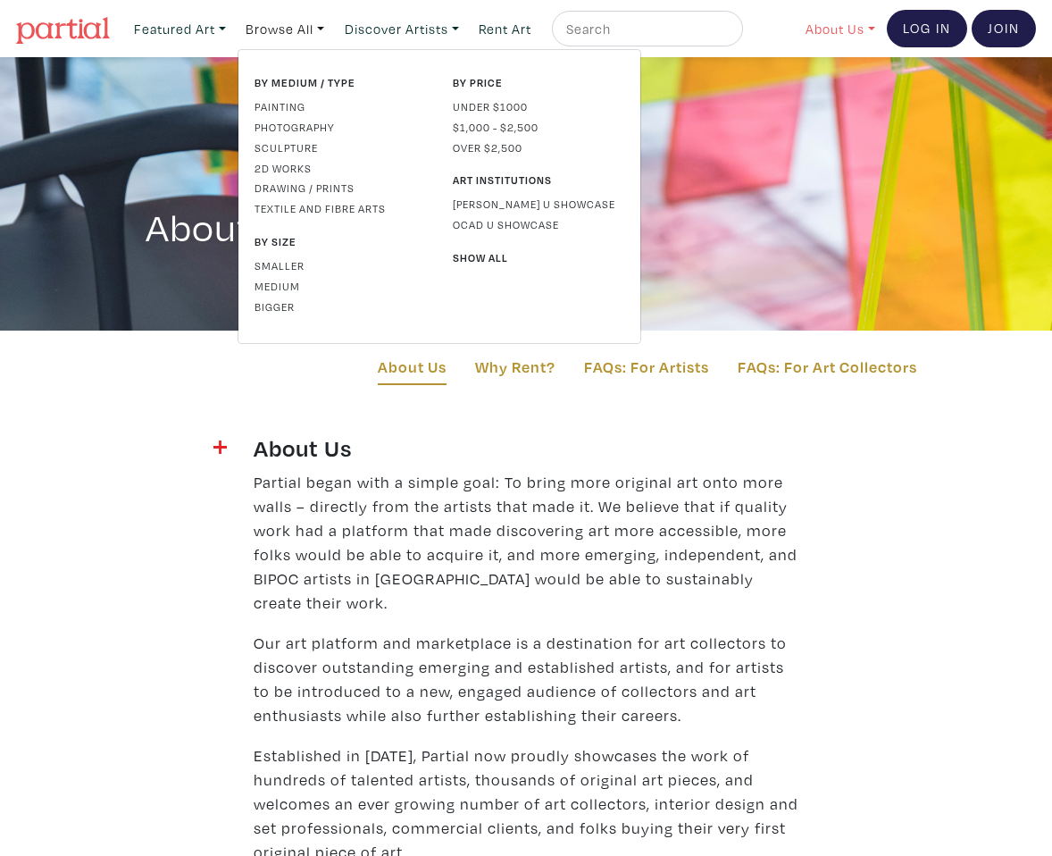
click at [835, 24] on link "About Us" at bounding box center [841, 29] width 86 height 37
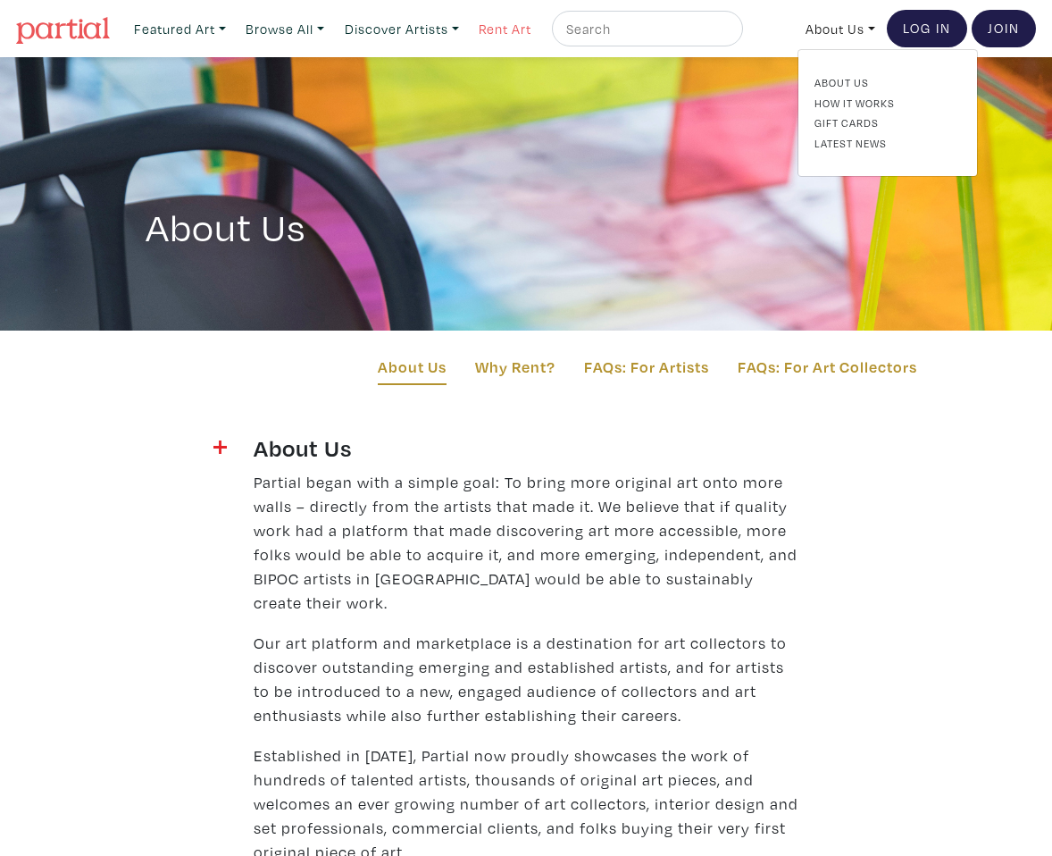
click at [507, 31] on link "Rent Art" at bounding box center [505, 29] width 69 height 37
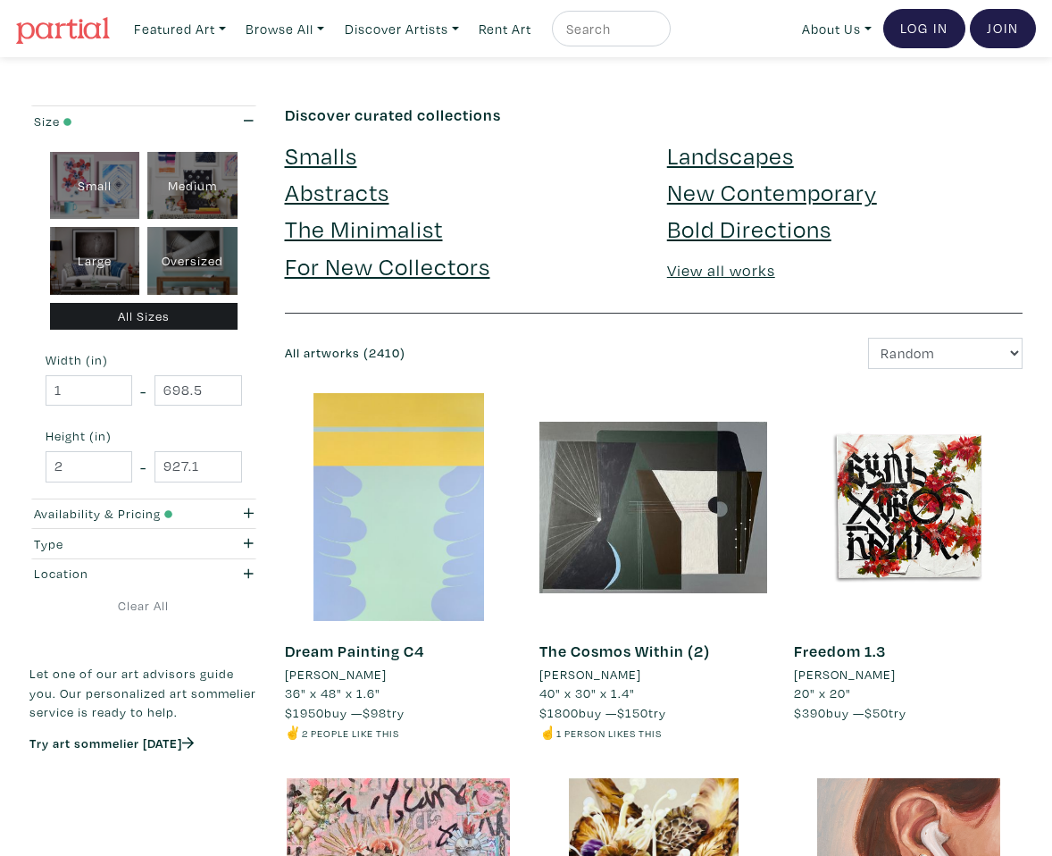
click at [729, 271] on link "View all works" at bounding box center [721, 270] width 108 height 21
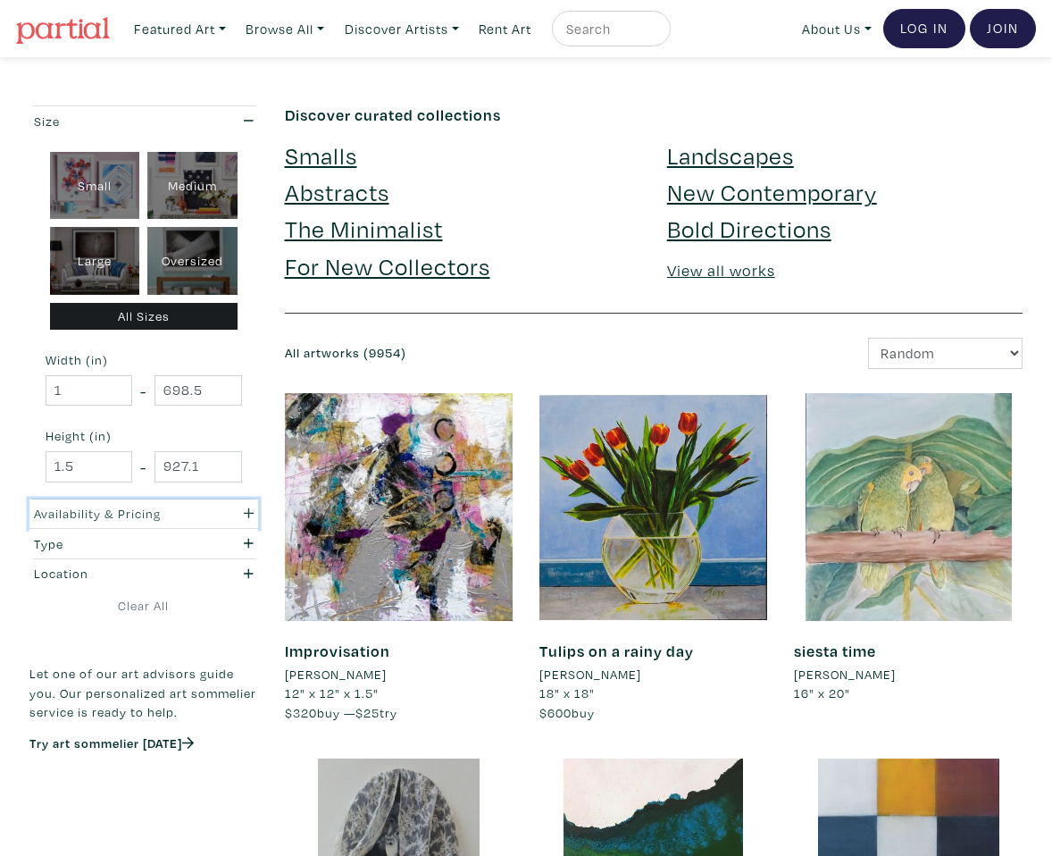
click at [104, 525] on button "Availability & Pricing" at bounding box center [143, 513] width 229 height 29
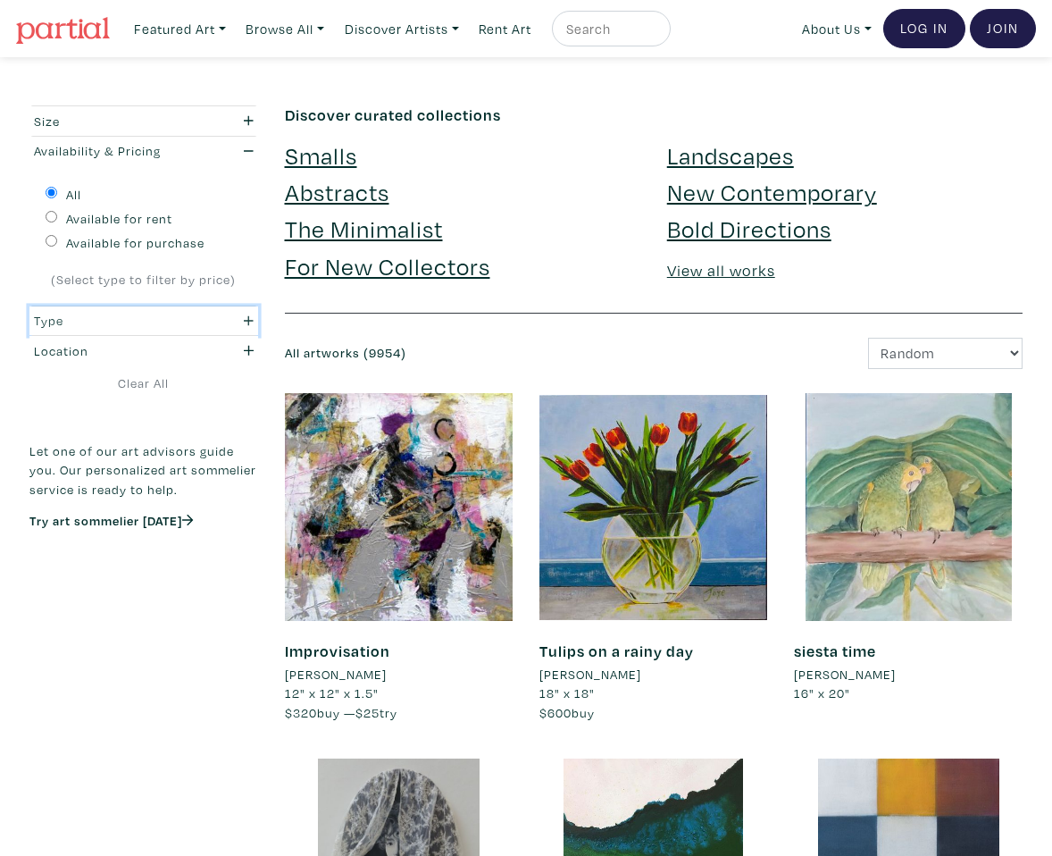
click at [180, 321] on div "Type" at bounding box center [113, 321] width 158 height 20
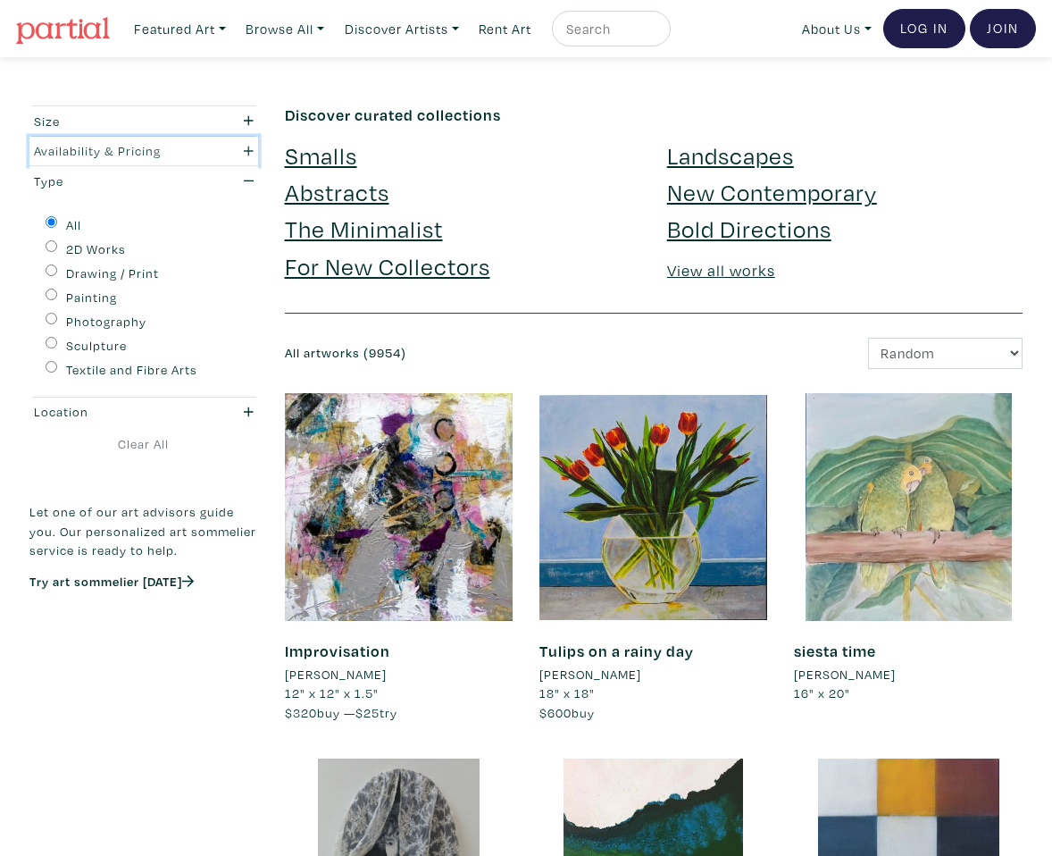
click at [165, 162] on button "Availability & Pricing" at bounding box center [143, 151] width 229 height 29
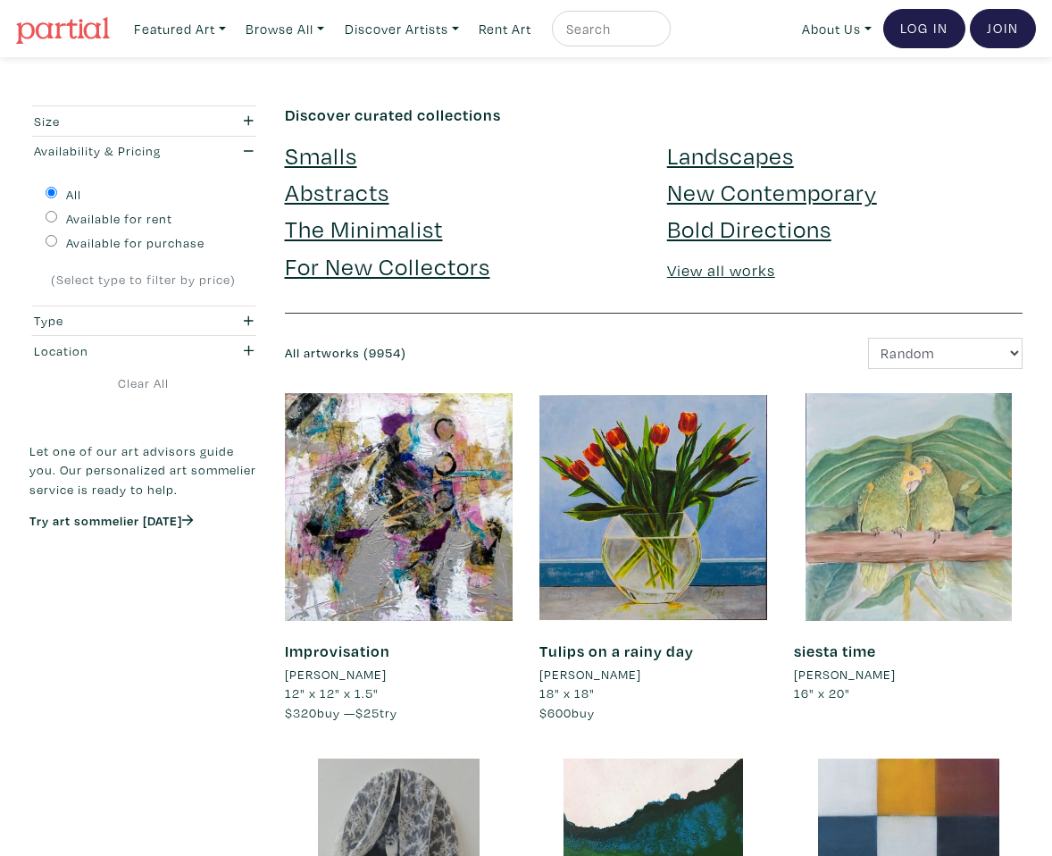
click at [157, 219] on label "Available for rent" at bounding box center [119, 219] width 106 height 20
click at [57, 219] on input "Available for rent" at bounding box center [52, 217] width 12 height 12
radio input "true"
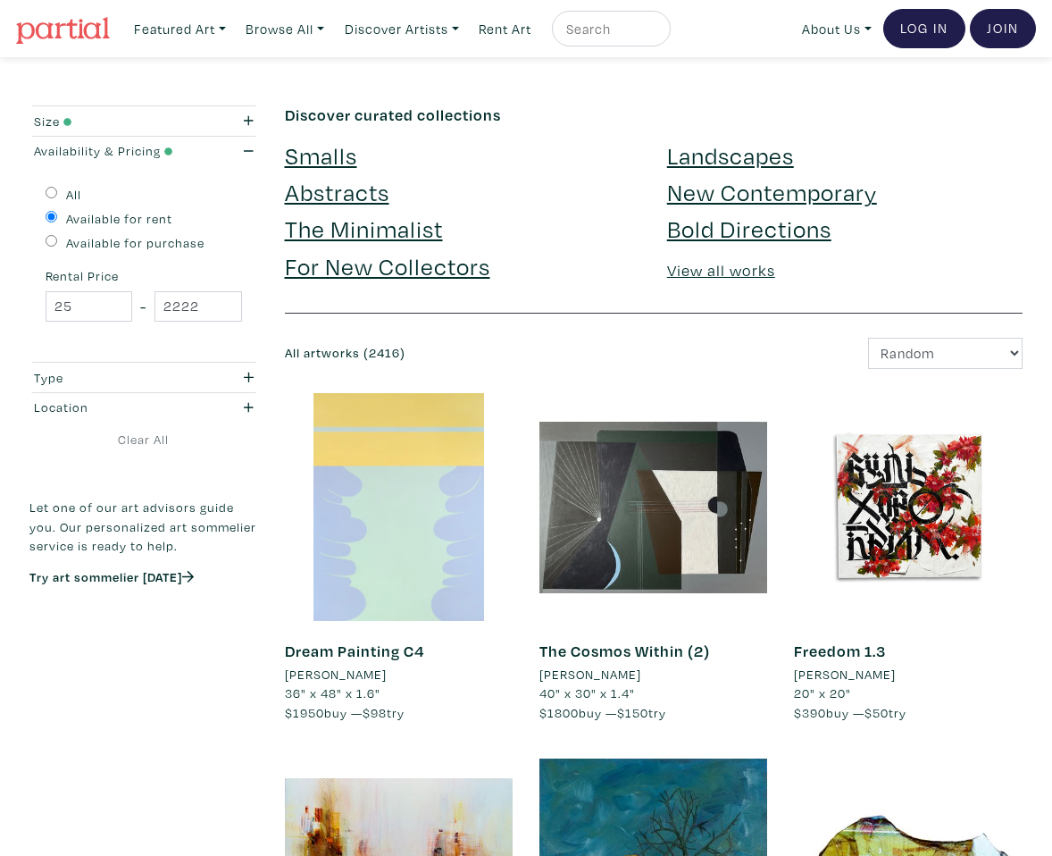
scroll to position [11, 0]
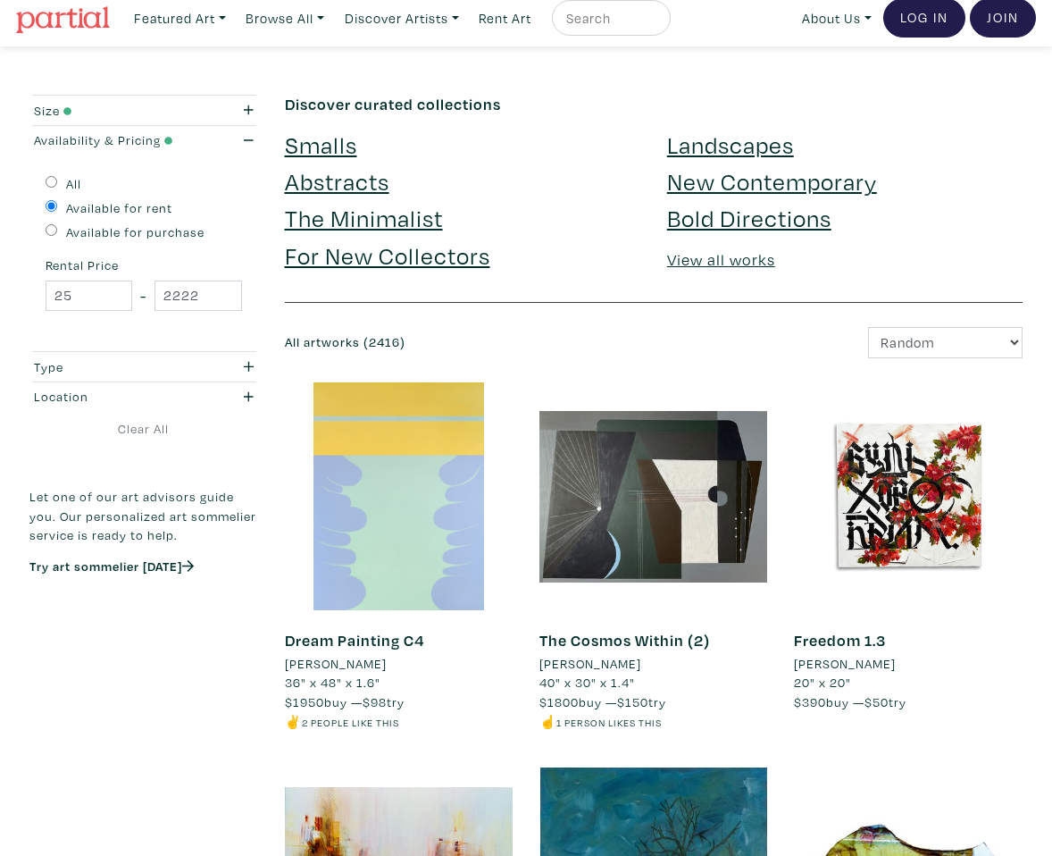
click at [79, 188] on label "All" at bounding box center [73, 184] width 15 height 20
click at [57, 188] on input "All" at bounding box center [52, 182] width 12 height 12
radio input "true"
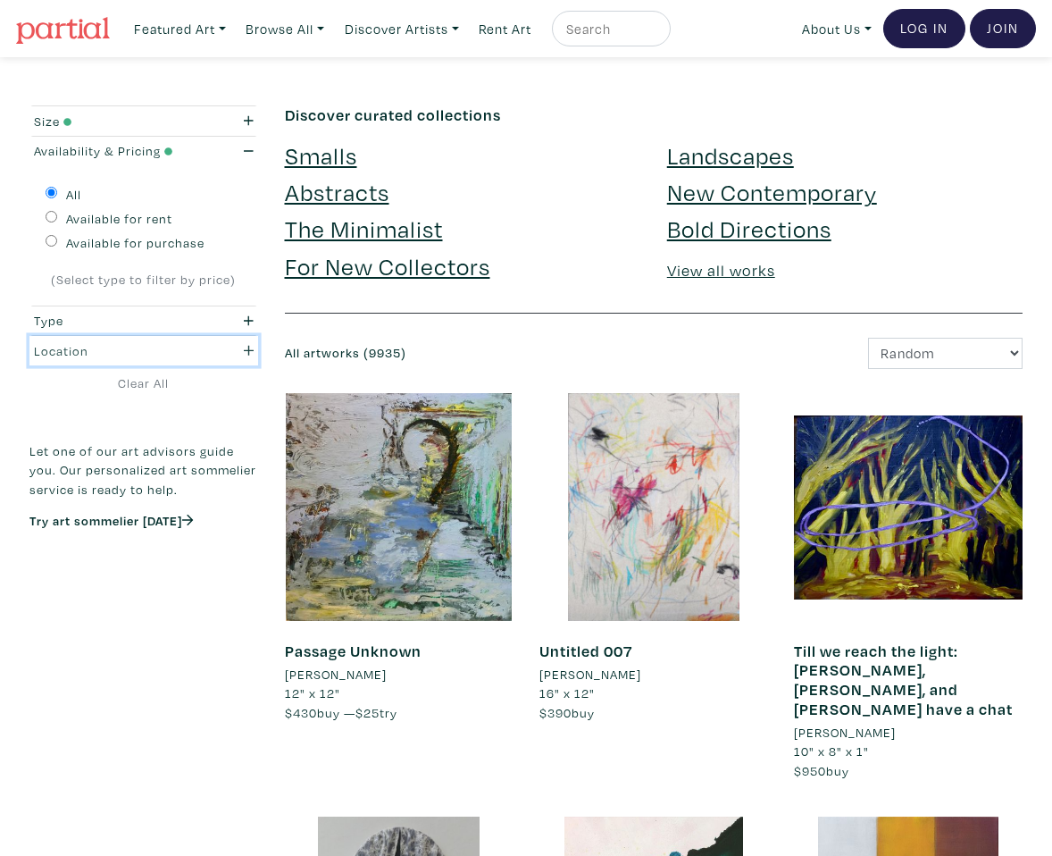
click at [179, 357] on div "Location" at bounding box center [113, 351] width 158 height 20
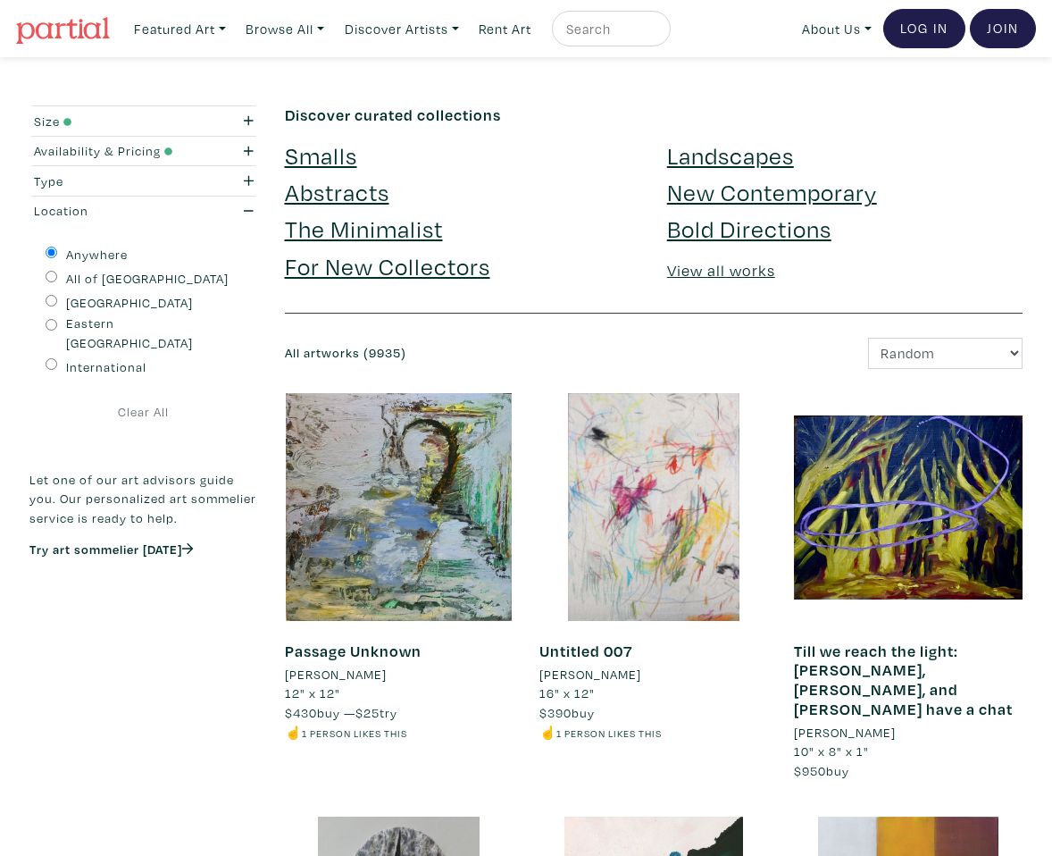
click at [117, 281] on label "All of [GEOGRAPHIC_DATA]" at bounding box center [147, 279] width 163 height 20
click at [57, 281] on input "All of [GEOGRAPHIC_DATA]" at bounding box center [52, 277] width 12 height 12
radio input "true"
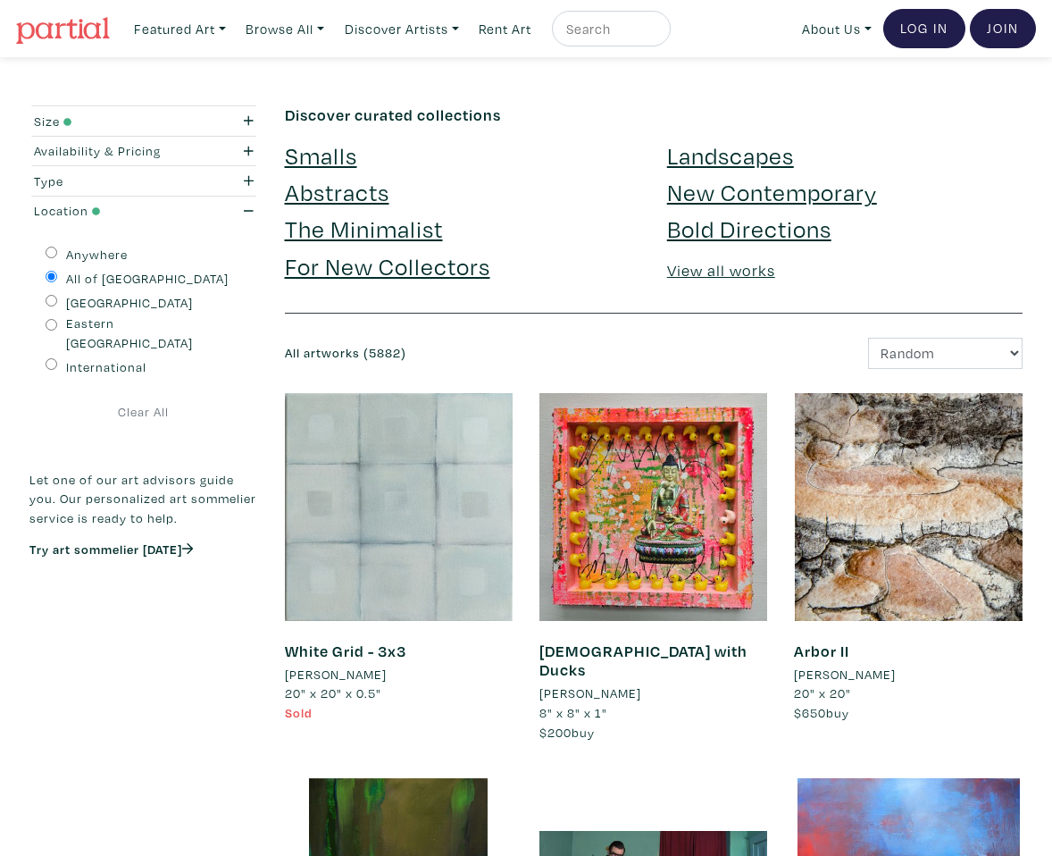
click at [774, 230] on link "Bold Directions" at bounding box center [749, 228] width 164 height 31
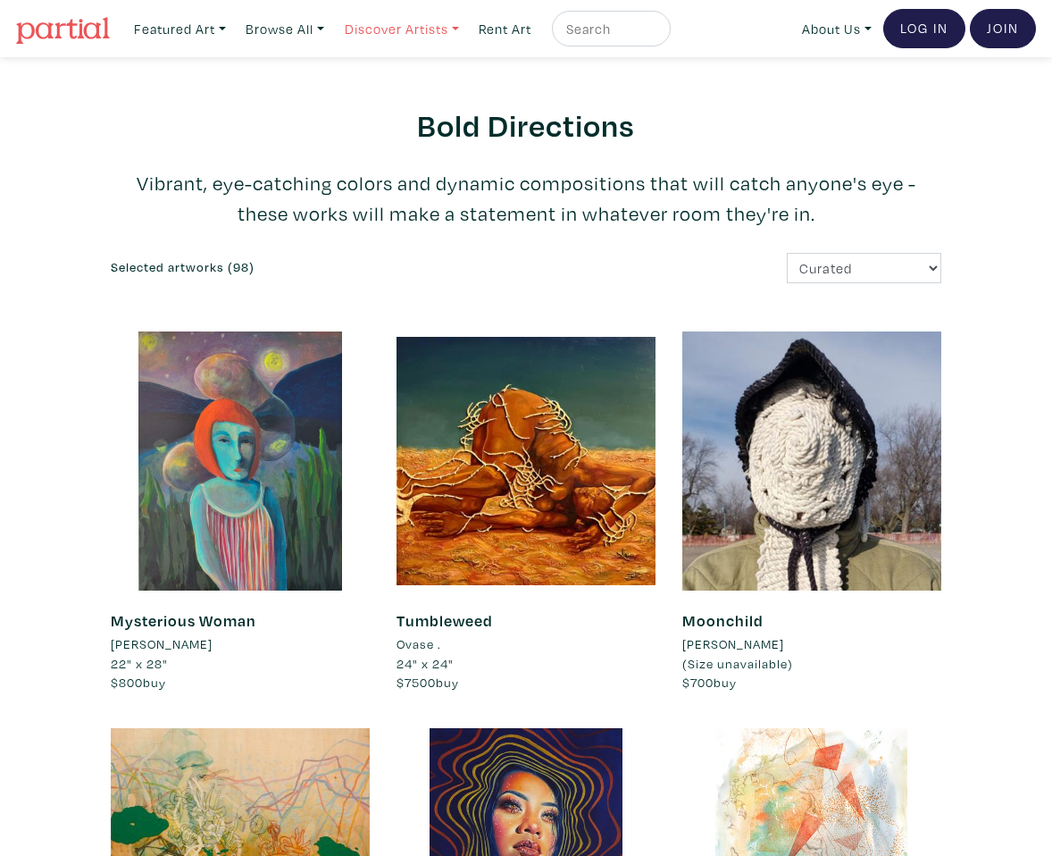
click at [374, 37] on link "Discover Artists" at bounding box center [402, 29] width 130 height 37
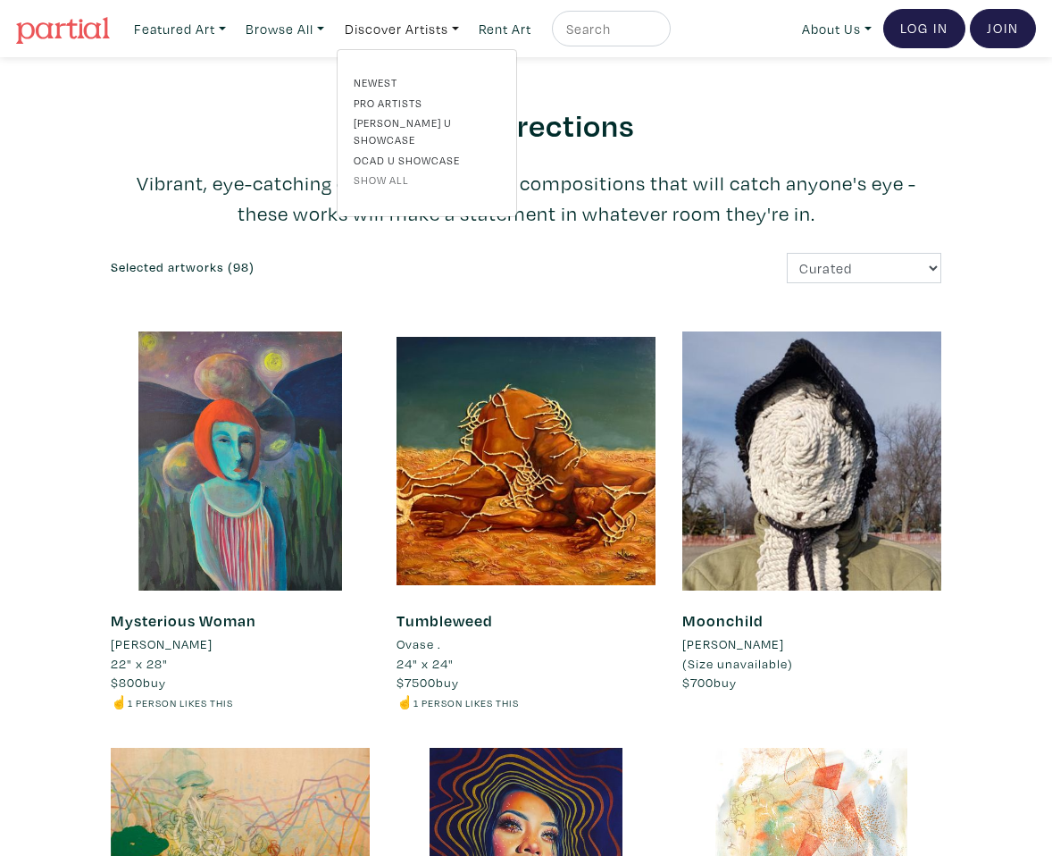
click at [397, 172] on link "Show all" at bounding box center [427, 180] width 147 height 16
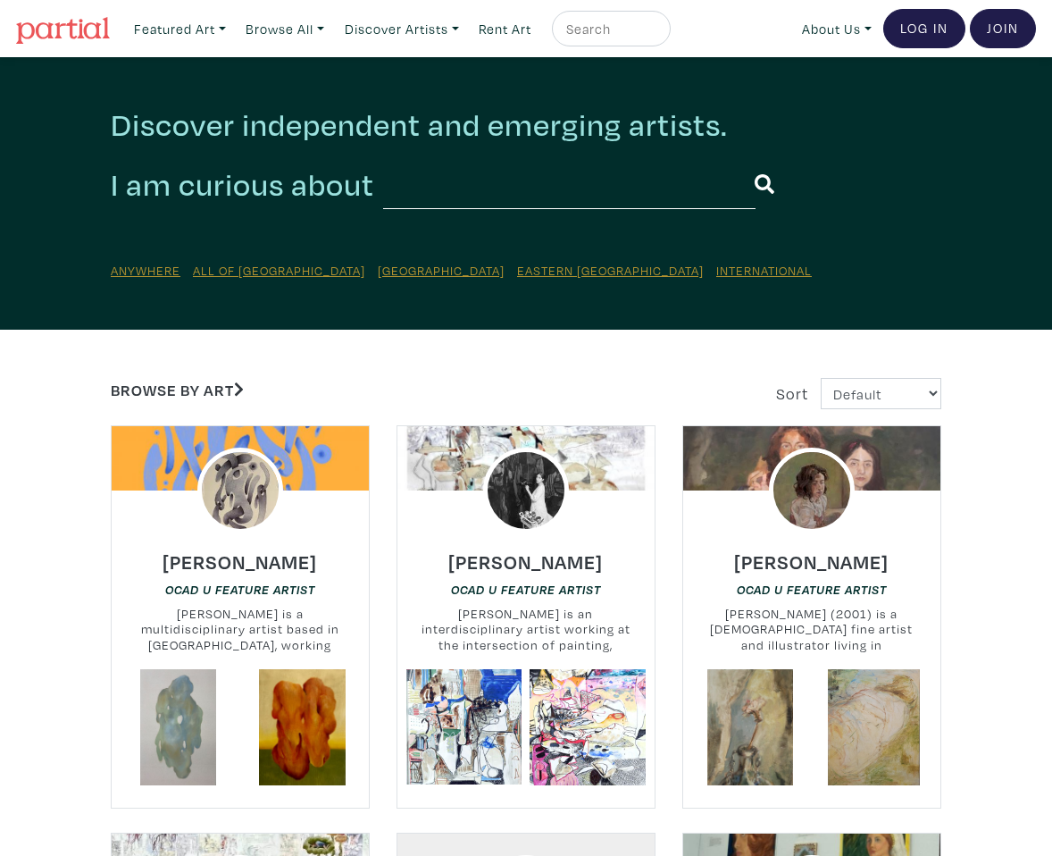
click at [197, 387] on link "Browse by Art" at bounding box center [177, 390] width 133 height 21
click at [466, 186] on input "text" at bounding box center [569, 184] width 373 height 49
type input "Indigenous"
click at [755, 162] on button "submit" at bounding box center [765, 185] width 21 height 46
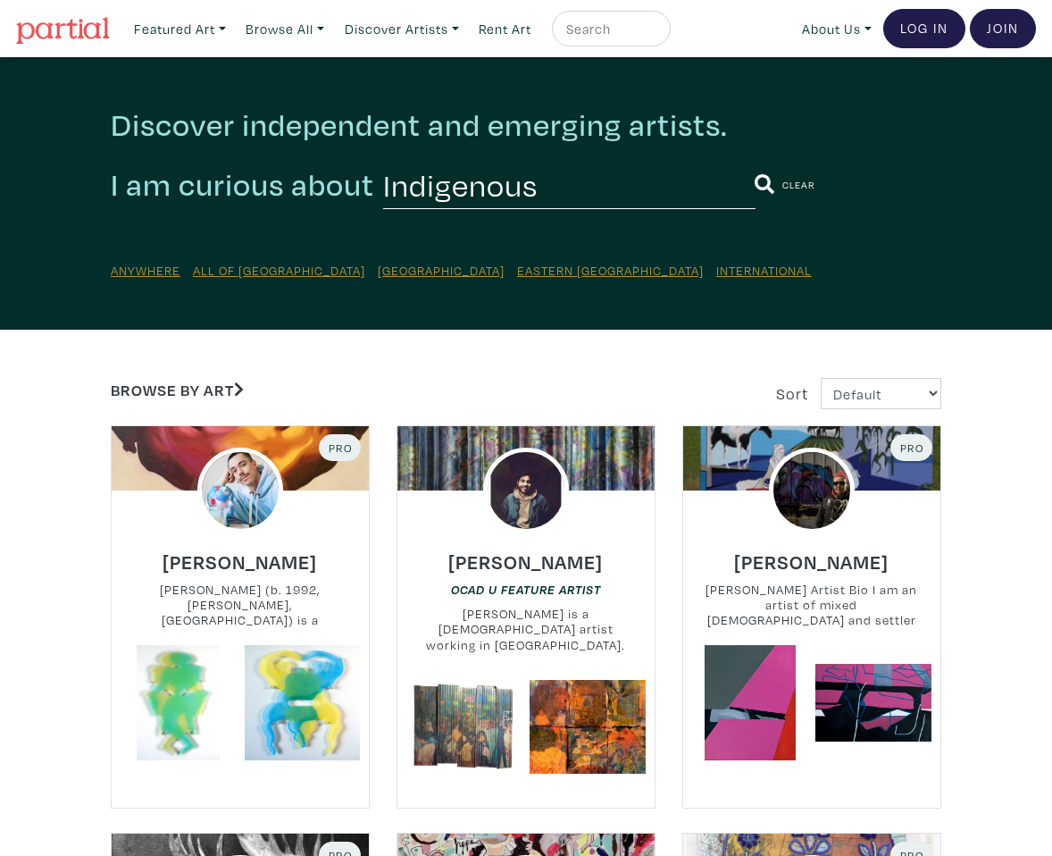
click at [783, 189] on small "Clear" at bounding box center [799, 184] width 33 height 13
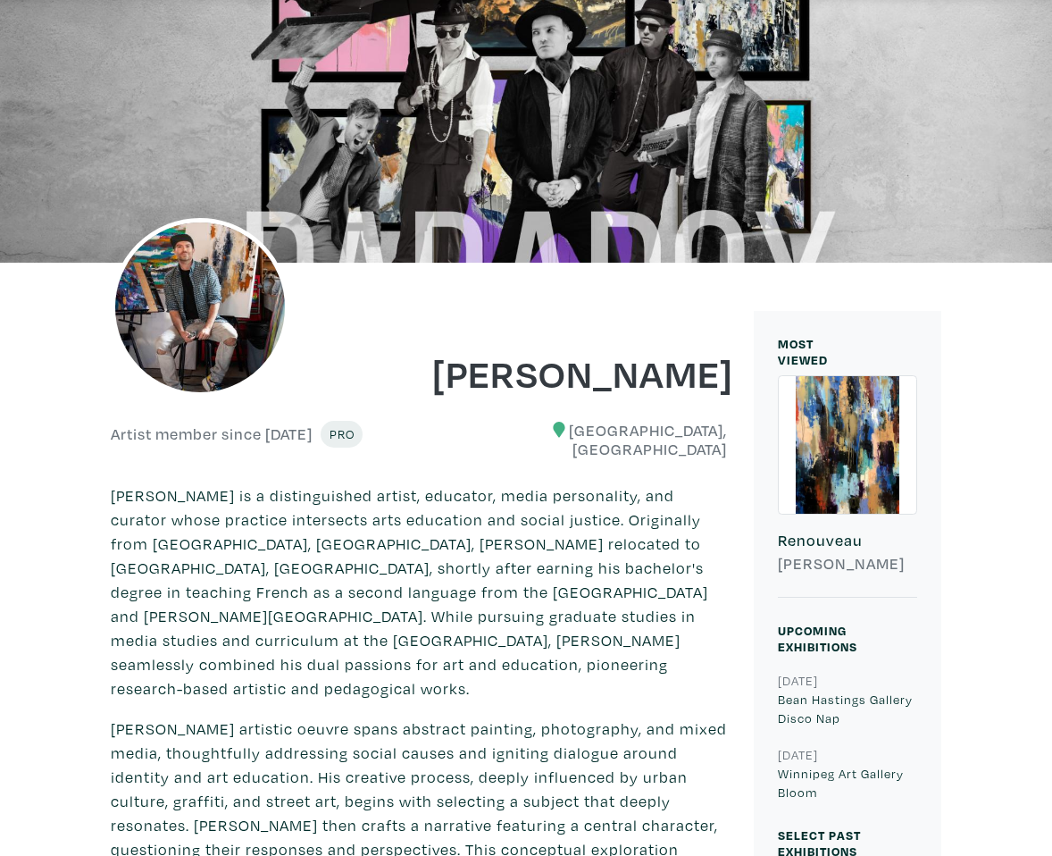
scroll to position [838, 0]
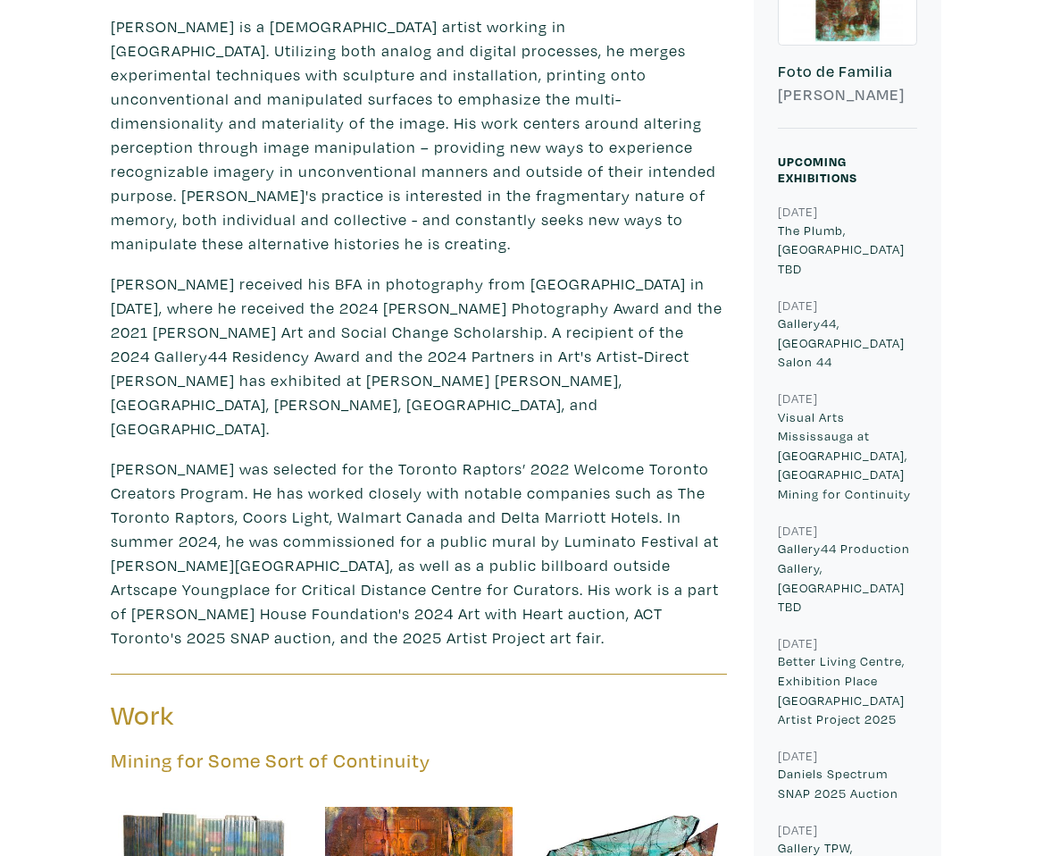
scroll to position [822, 0]
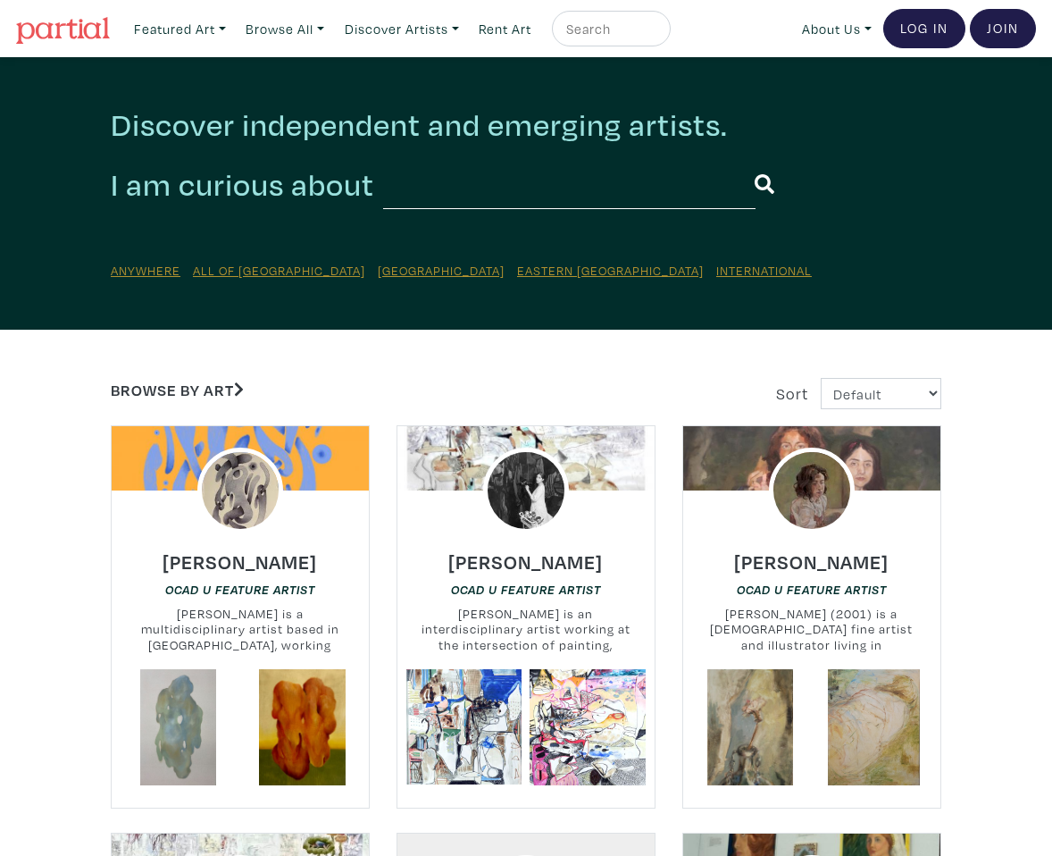
click at [618, 193] on input "text" at bounding box center [569, 184] width 373 height 49
type input "Indigenous"
click at [755, 162] on button "submit" at bounding box center [765, 185] width 21 height 46
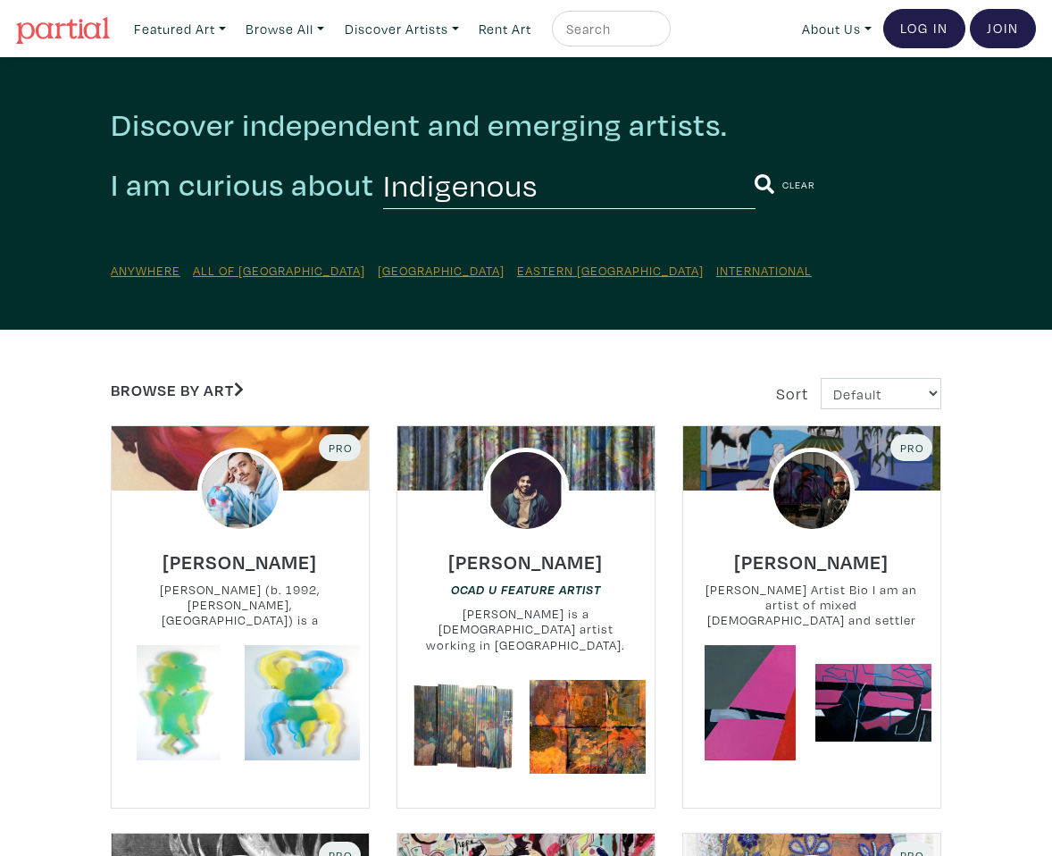
click at [542, 197] on input "Indigenous" at bounding box center [569, 184] width 373 height 49
type input "Anishinaabe"
click at [755, 162] on button "submit" at bounding box center [765, 185] width 21 height 46
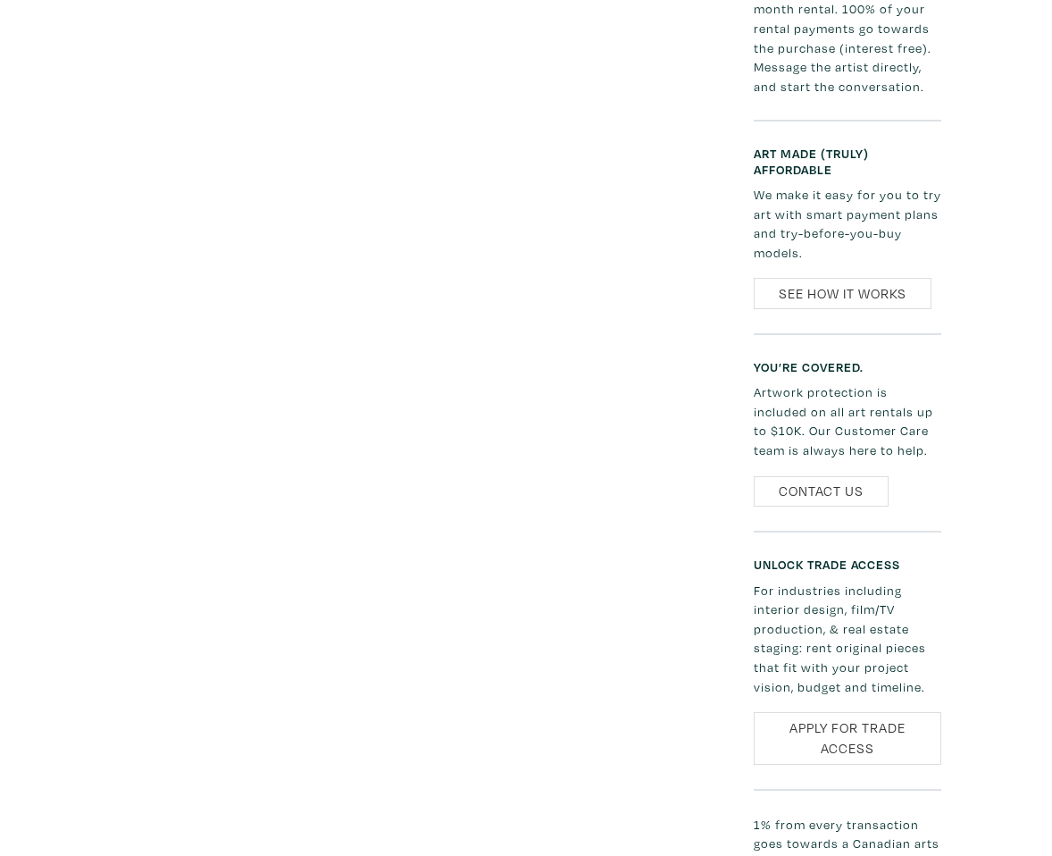
scroll to position [203, 0]
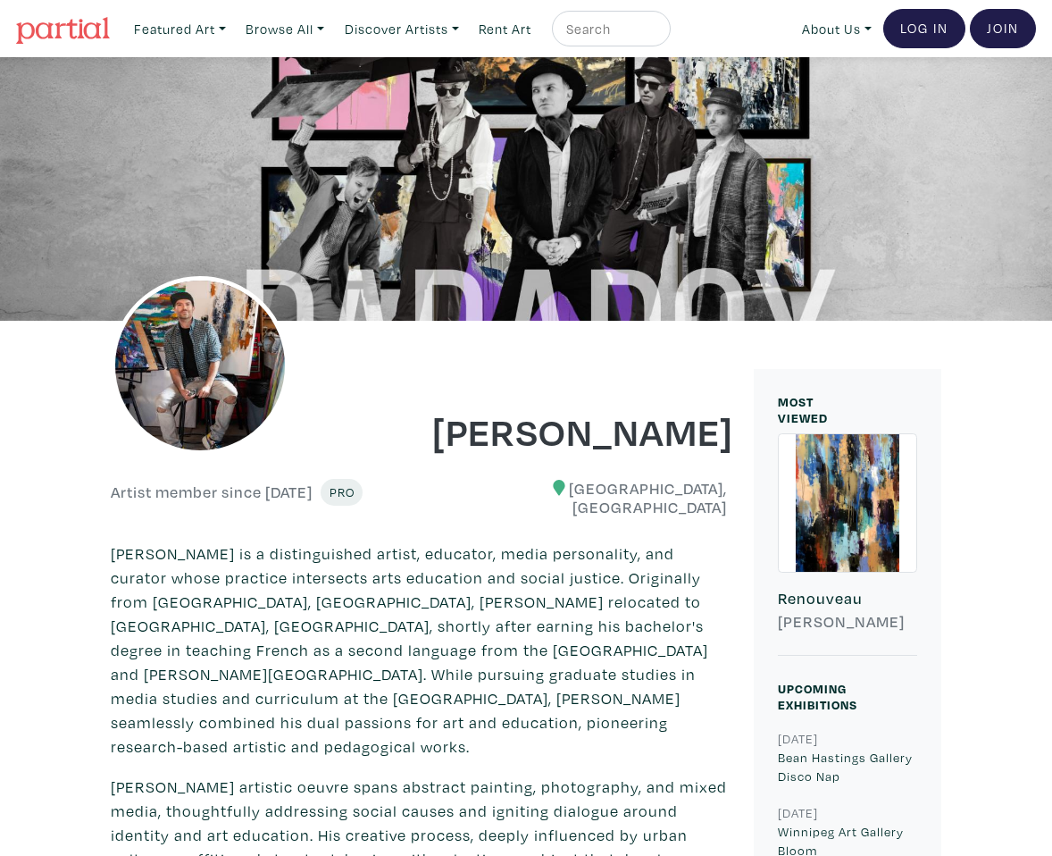
scroll to position [838, 0]
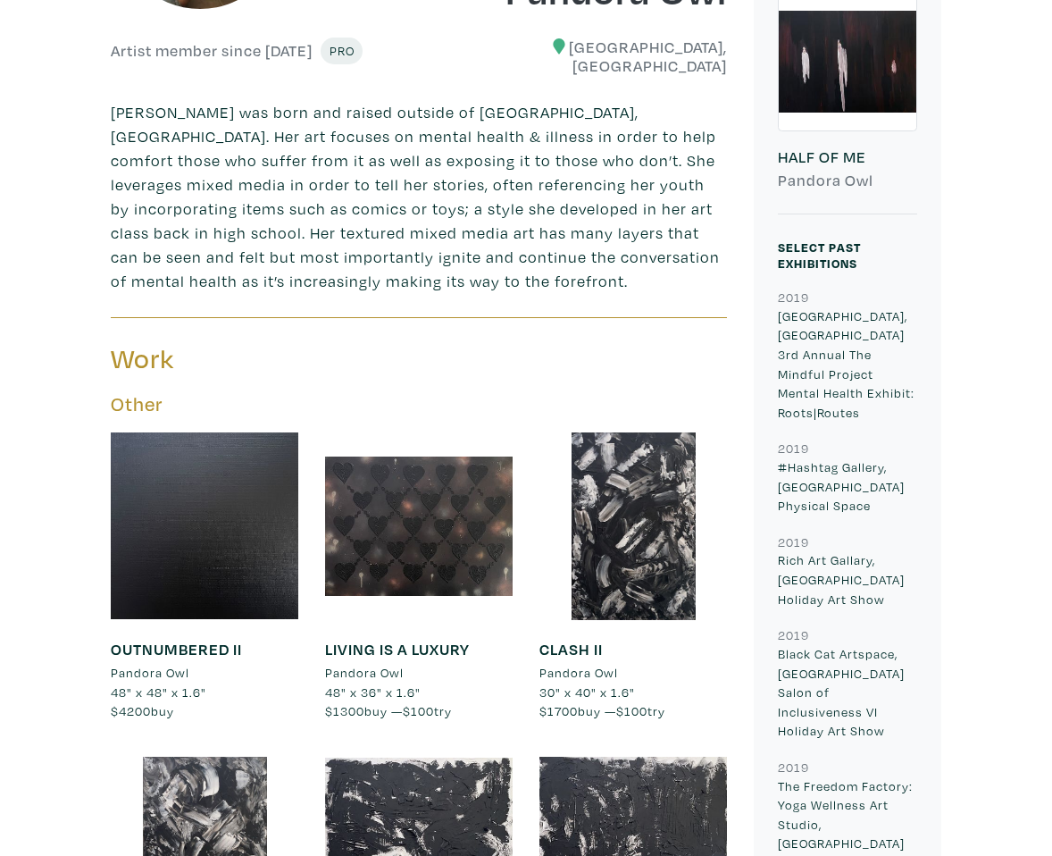
scroll to position [447, 0]
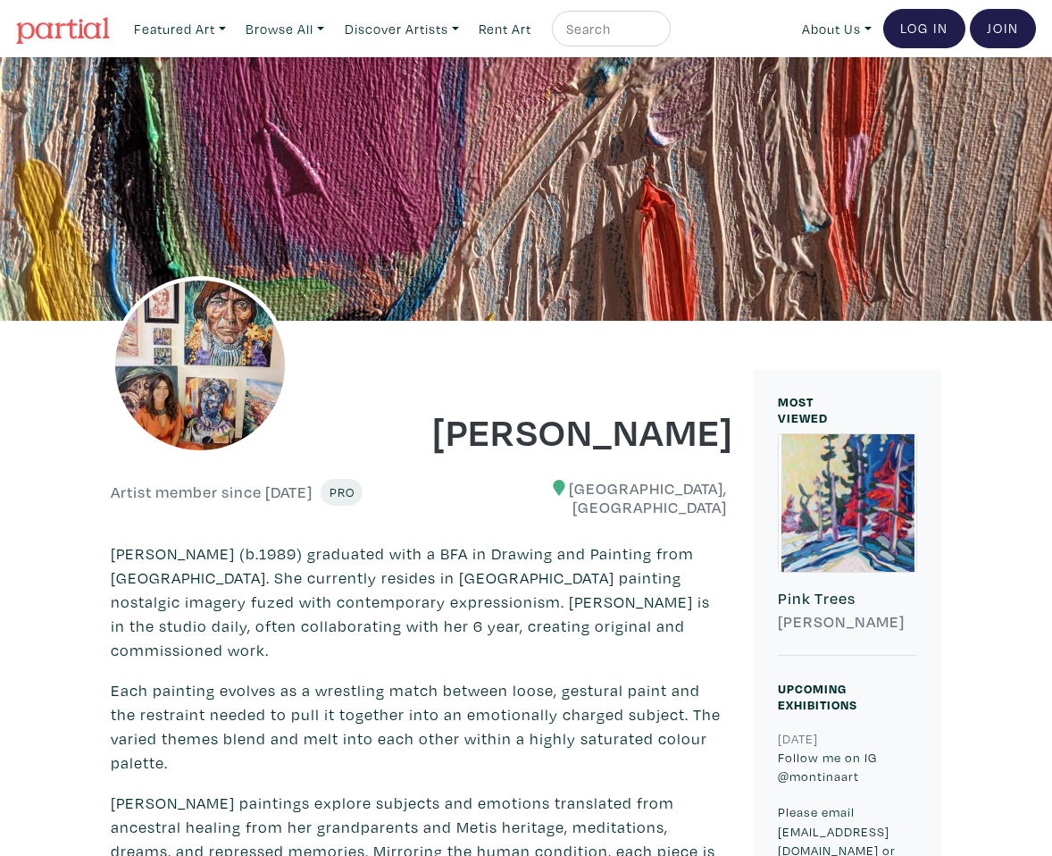
scroll to position [158, 0]
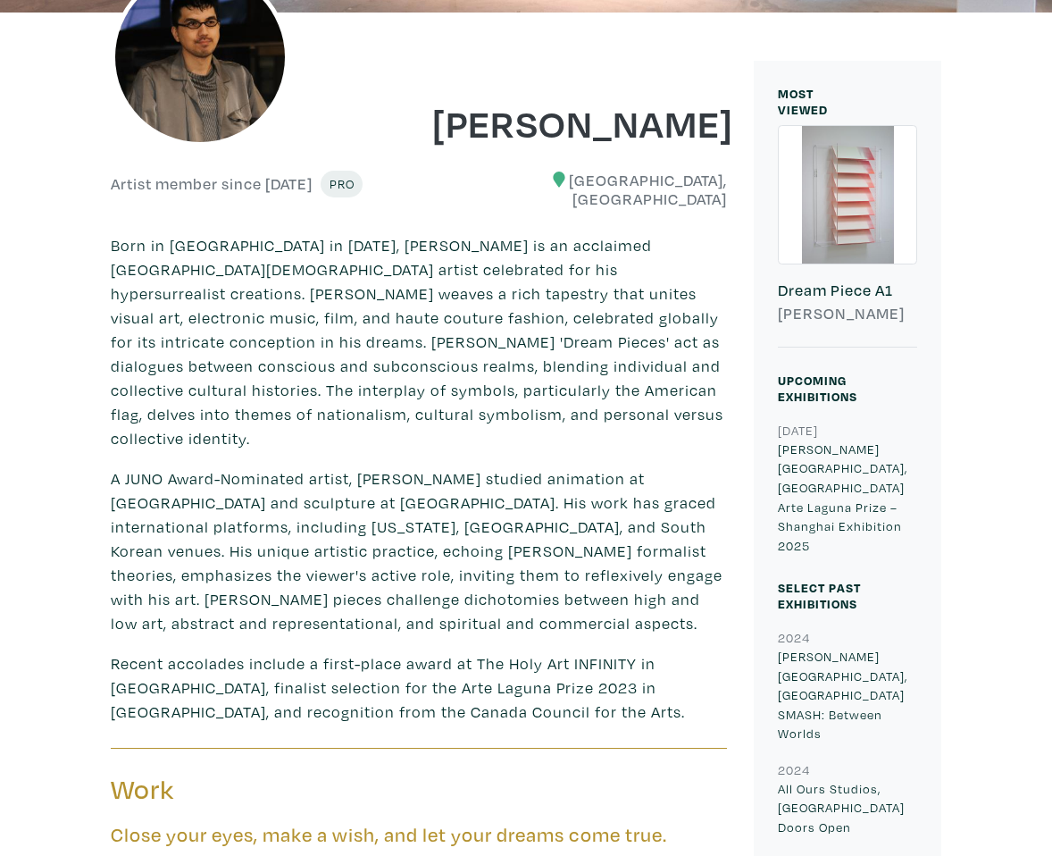
scroll to position [310, 0]
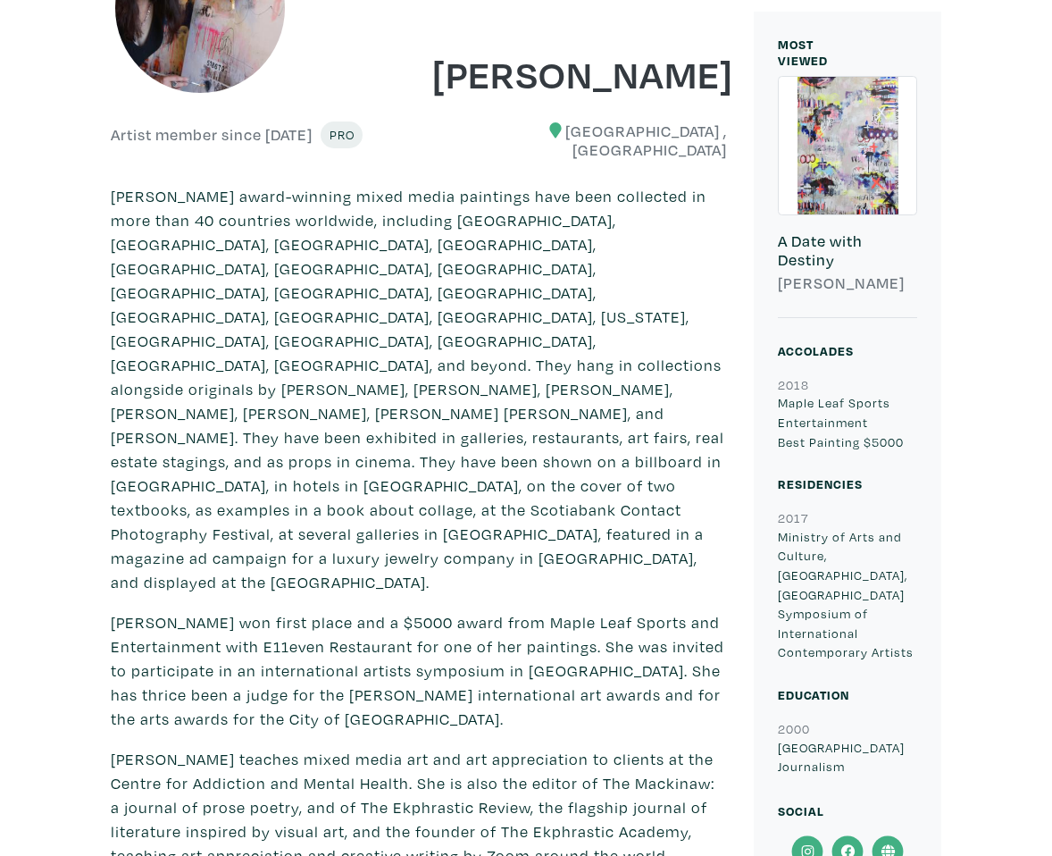
scroll to position [718, 0]
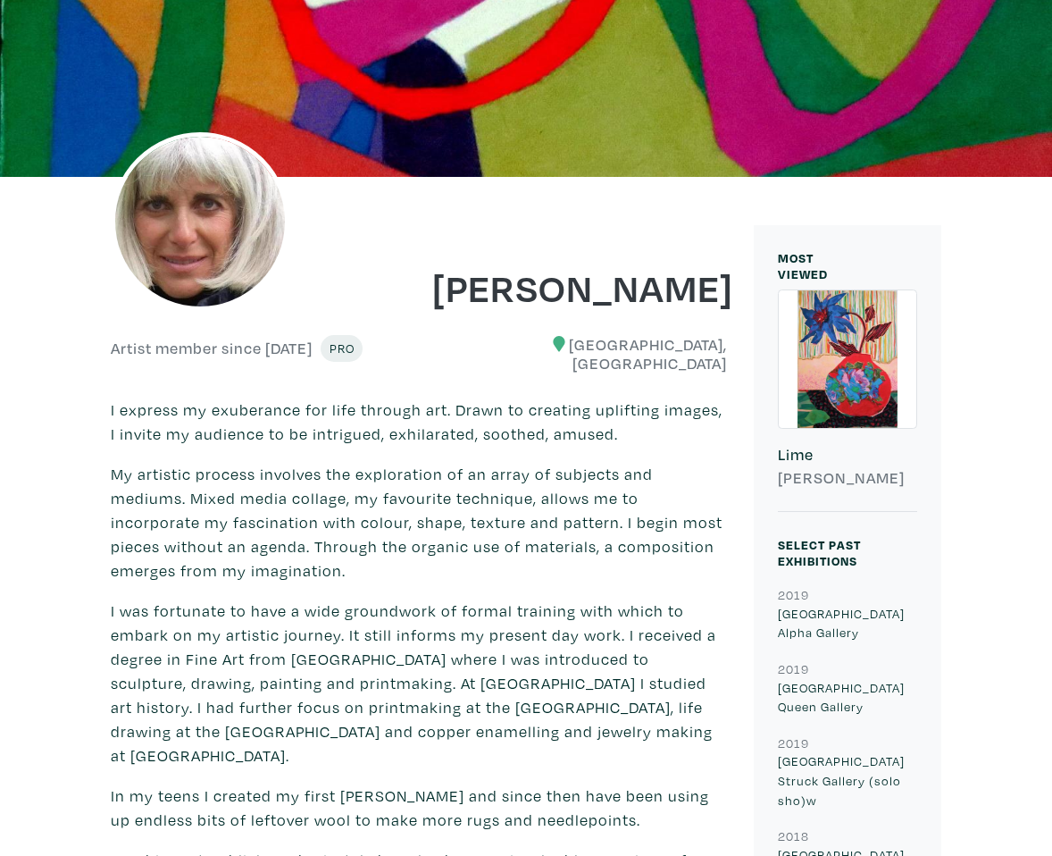
scroll to position [294, 0]
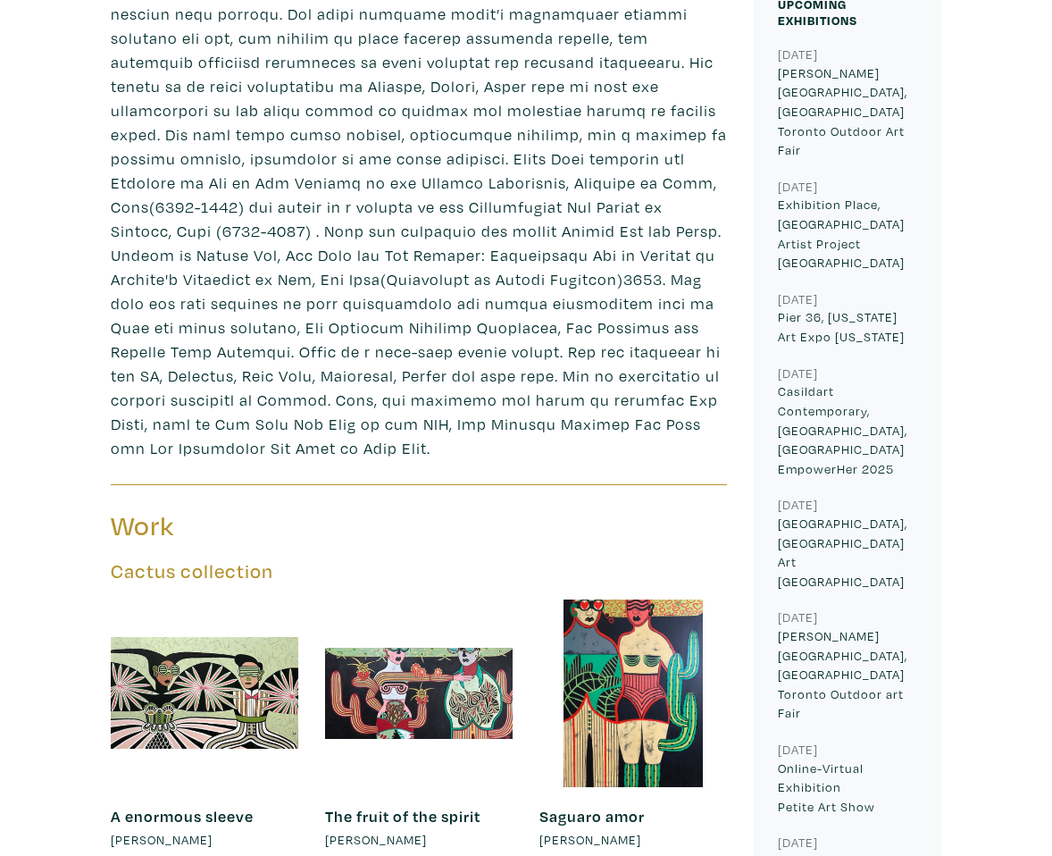
scroll to position [702, 0]
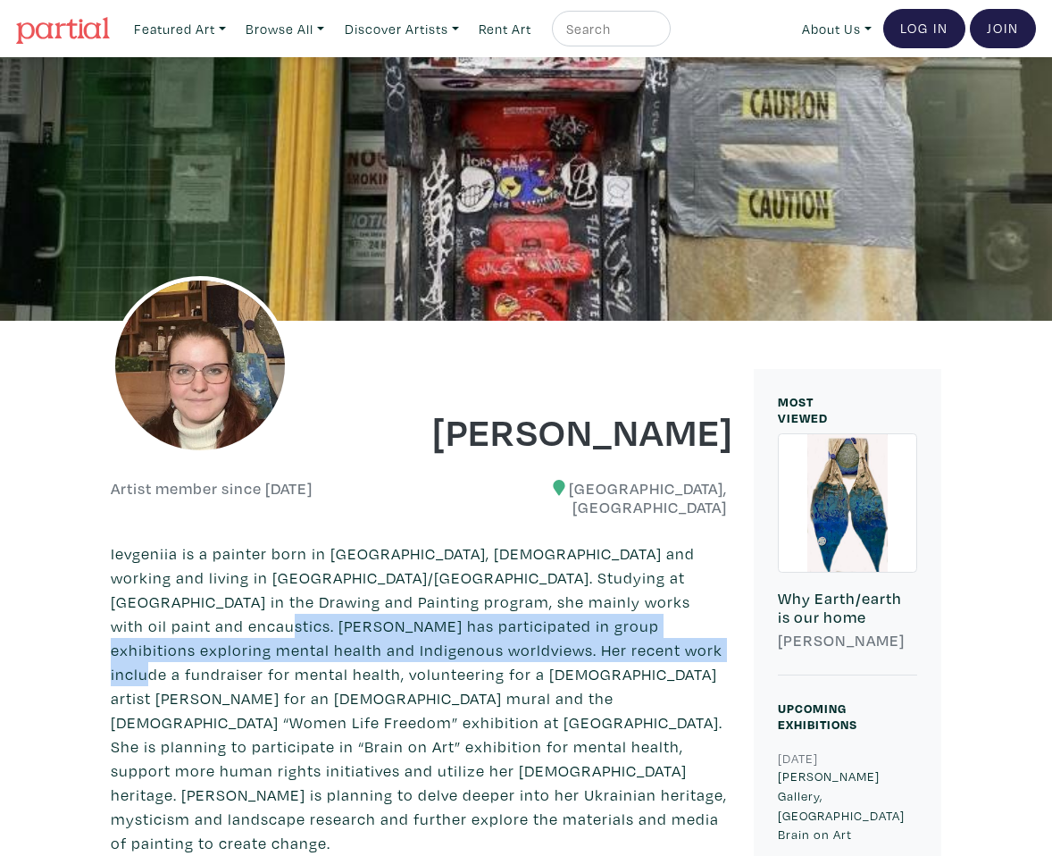
drag, startPoint x: 327, startPoint y: 608, endPoint x: 690, endPoint y: 622, distance: 362.9
click at [689, 620] on p "Ievgeniia is a painter born in [GEOGRAPHIC_DATA], [DEMOGRAPHIC_DATA] and workin…" at bounding box center [419, 698] width 616 height 314
click at [690, 623] on p "Ievgeniia is a painter born in [GEOGRAPHIC_DATA], [DEMOGRAPHIC_DATA] and workin…" at bounding box center [419, 698] width 616 height 314
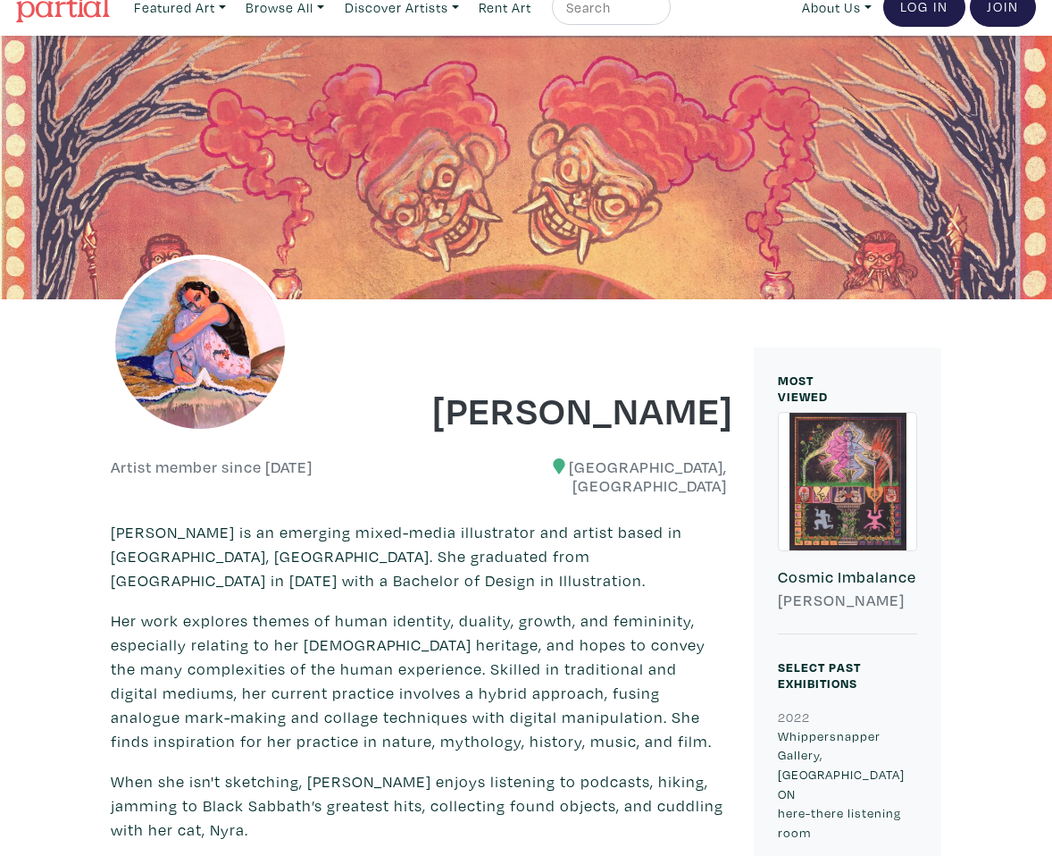
scroll to position [28, 0]
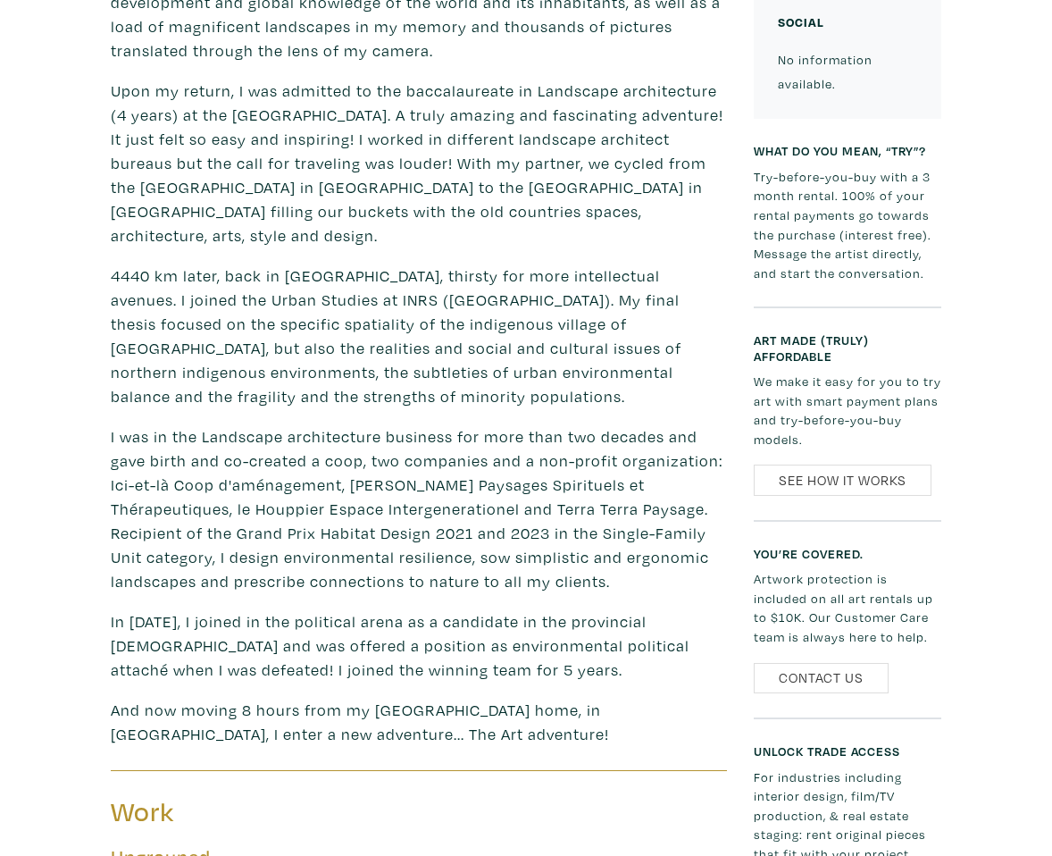
scroll to position [811, 0]
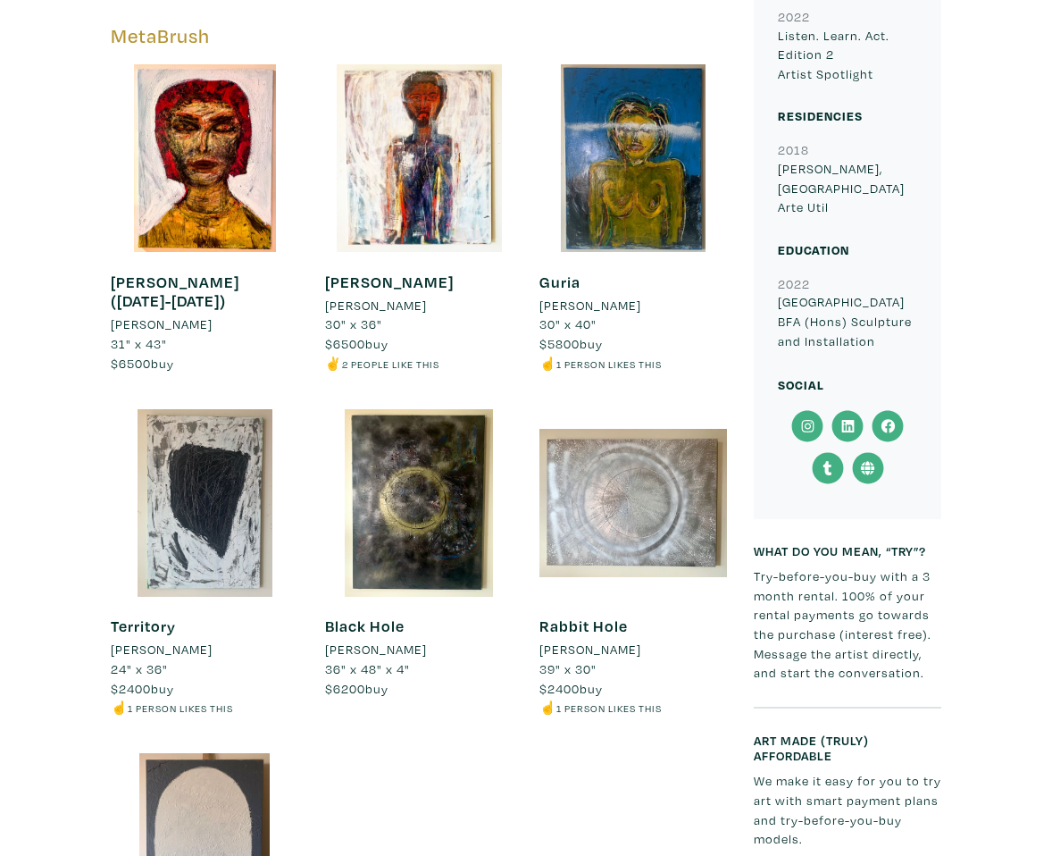
scroll to position [313, 0]
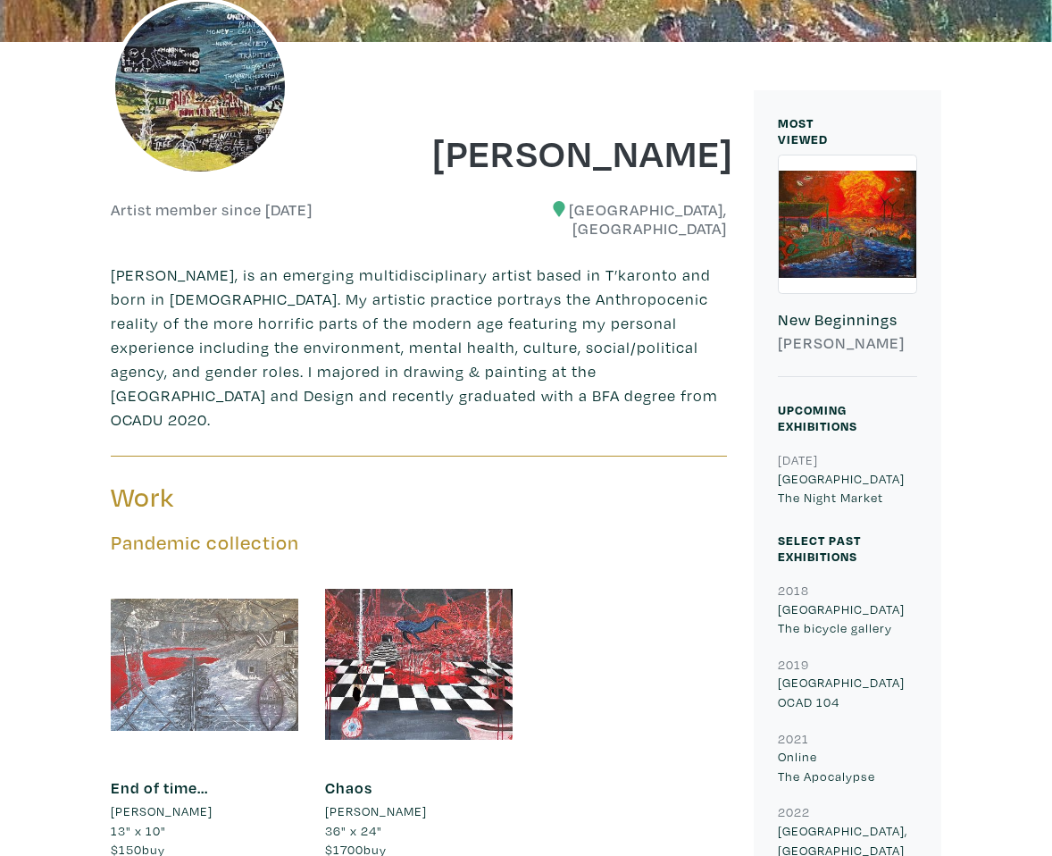
scroll to position [281, 0]
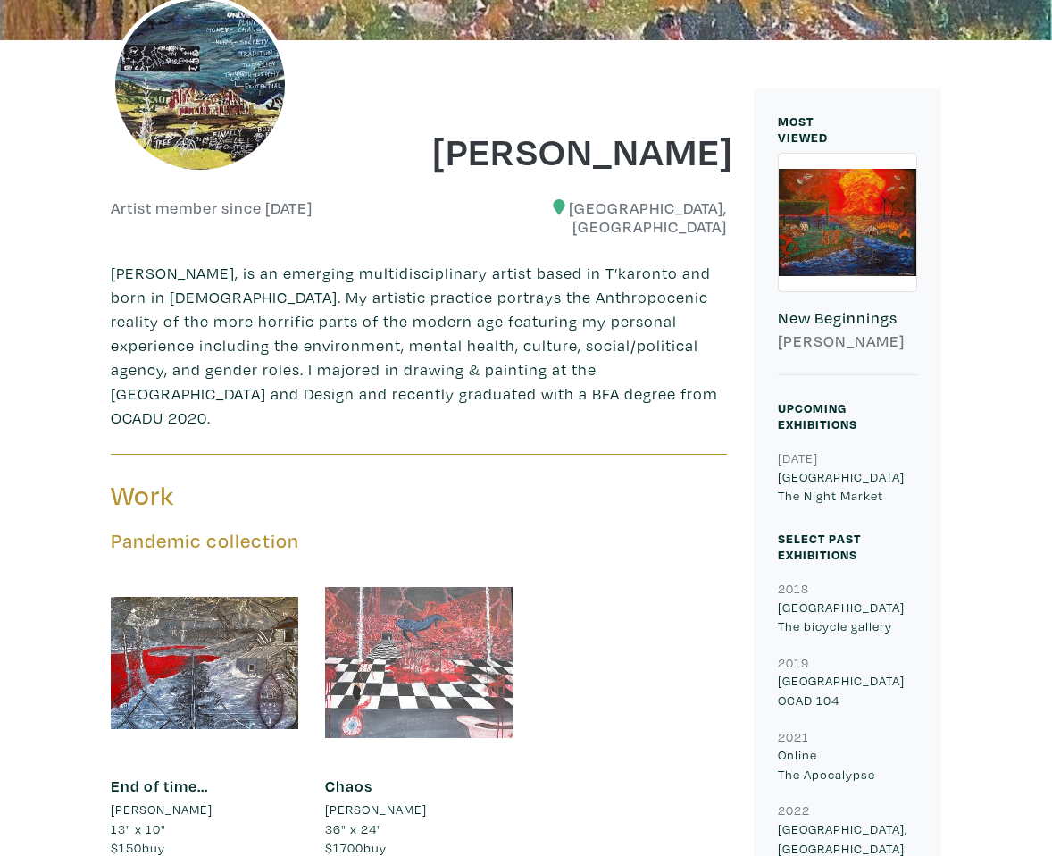
click at [497, 622] on div at bounding box center [419, 663] width 188 height 188
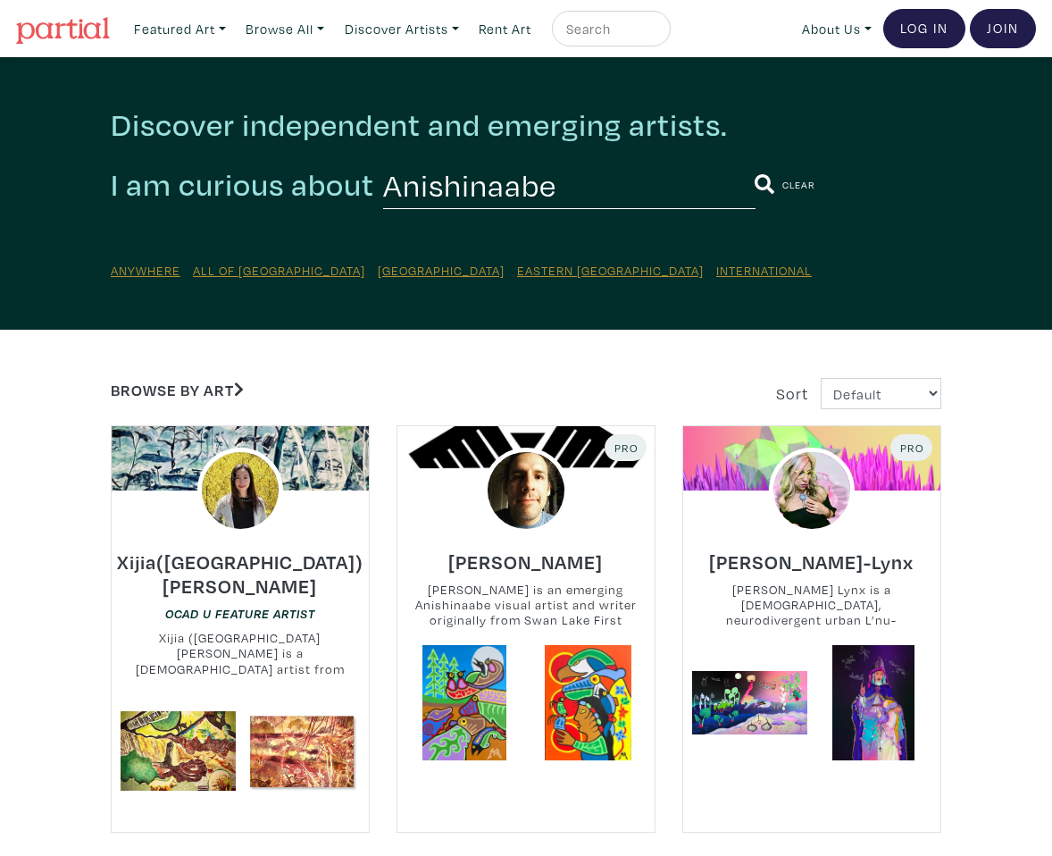
click at [518, 201] on input "Anishinaabe" at bounding box center [569, 184] width 373 height 49
type input "Metis"
click at [755, 162] on button "submit" at bounding box center [765, 185] width 21 height 46
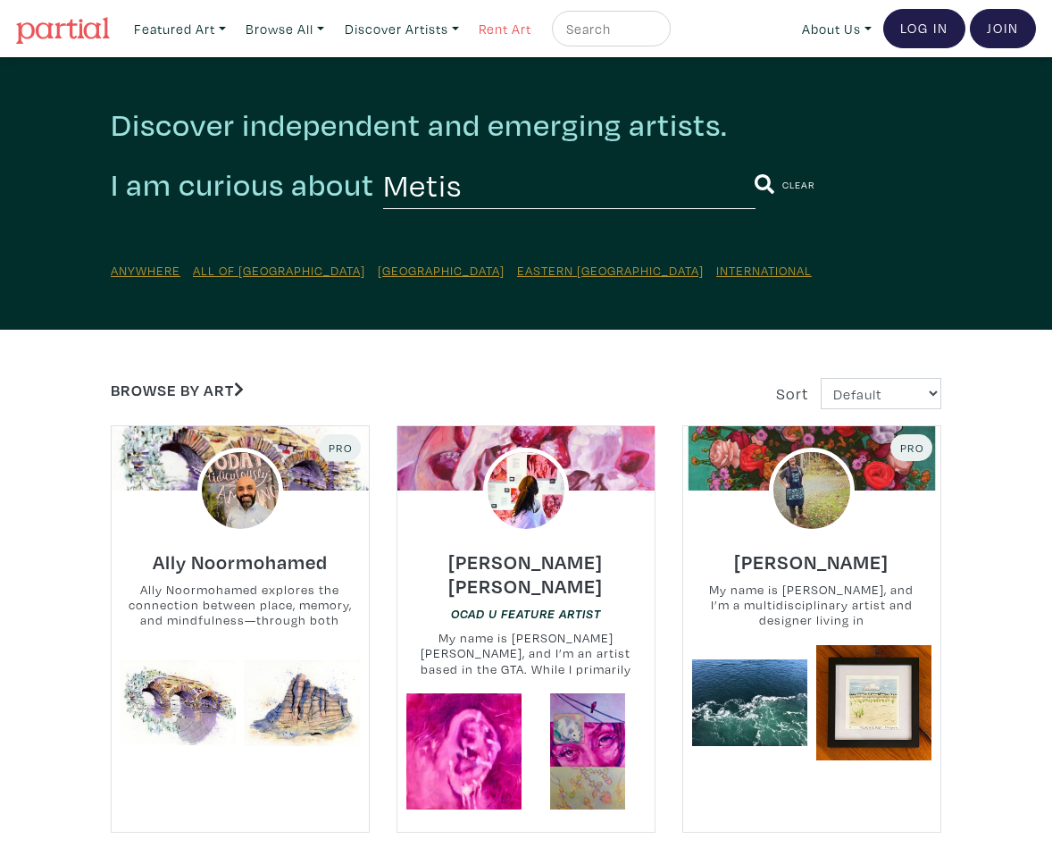
click at [526, 32] on link "Rent Art" at bounding box center [505, 29] width 69 height 37
click at [953, 172] on div "Discover independent and emerging artists. I am curious about Metis Clear Anywh…" at bounding box center [526, 193] width 858 height 176
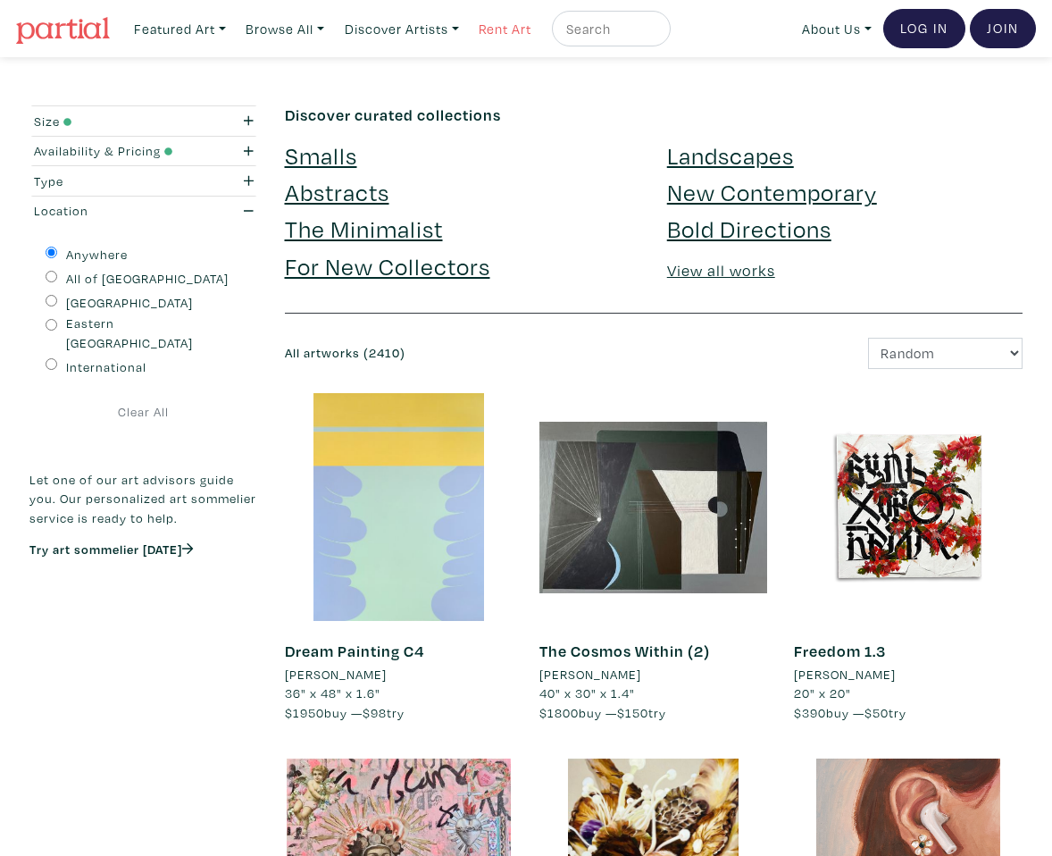
click at [524, 40] on link "Rent Art" at bounding box center [505, 29] width 69 height 37
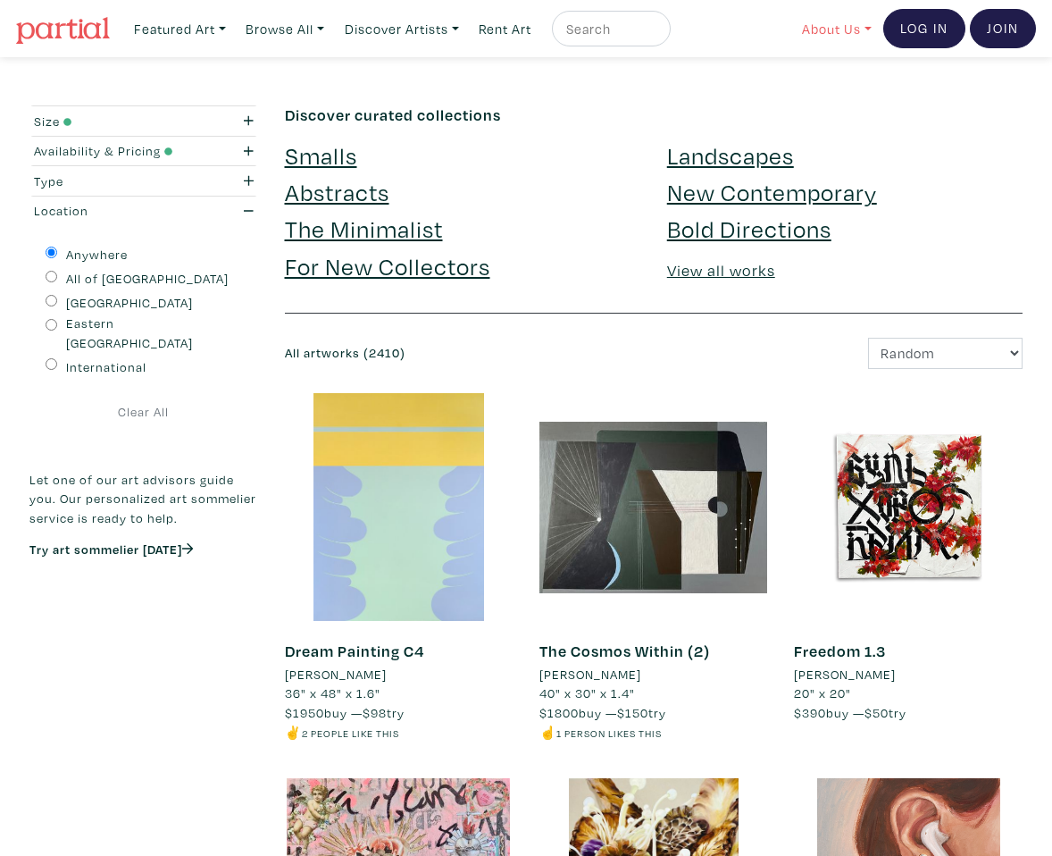
click at [812, 31] on link "About Us" at bounding box center [837, 29] width 86 height 37
click at [819, 106] on link "How It Works" at bounding box center [884, 103] width 147 height 16
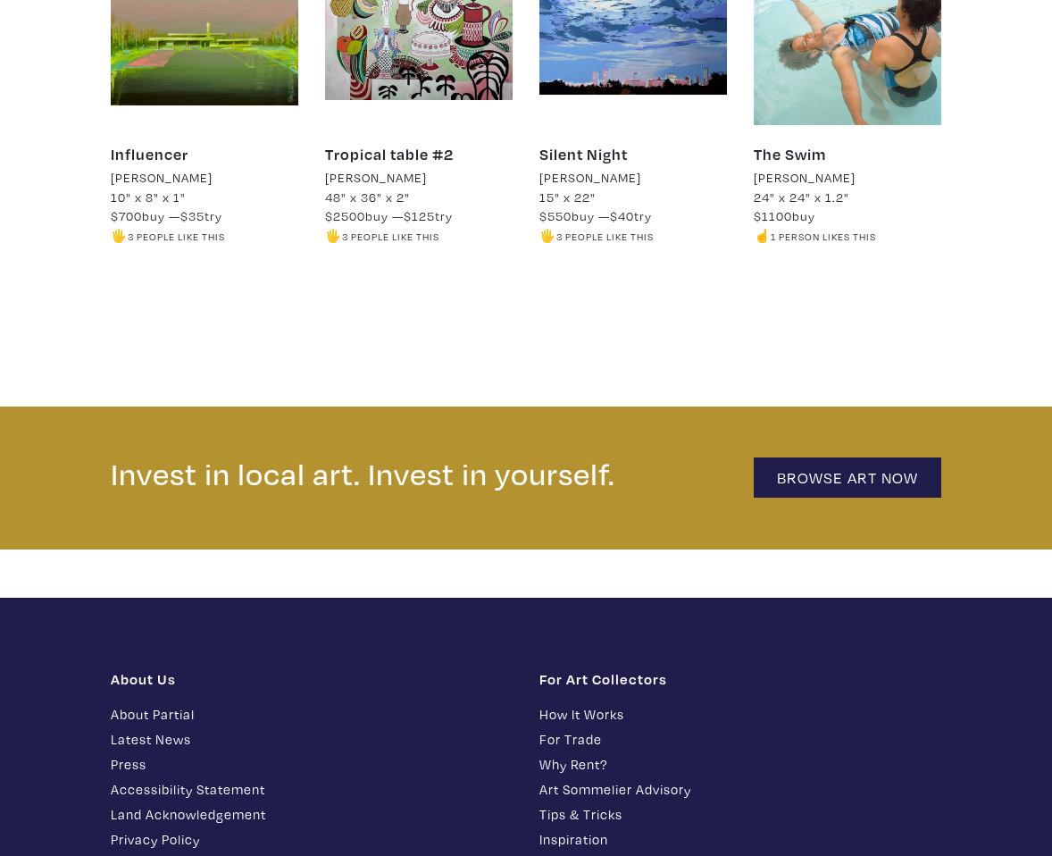
scroll to position [3832, 0]
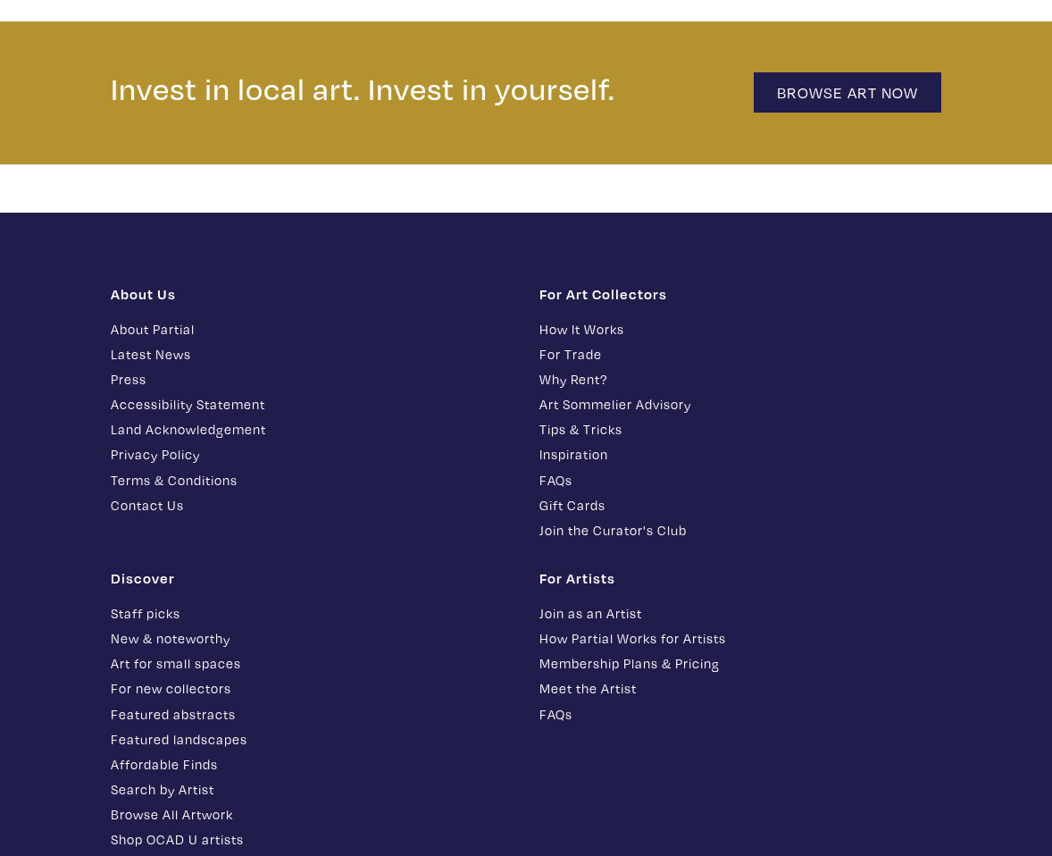
click at [585, 369] on link "Why Rent?" at bounding box center [741, 379] width 402 height 21
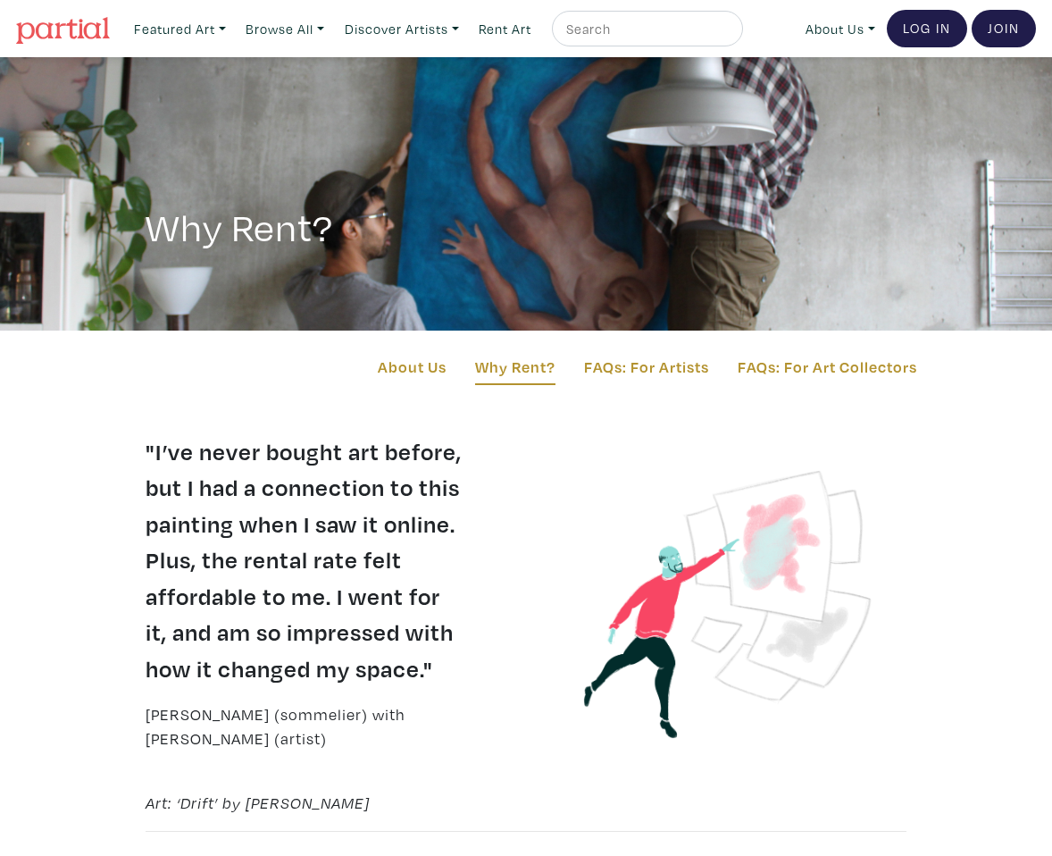
scroll to position [199, 0]
